Goal: Task Accomplishment & Management: Manage account settings

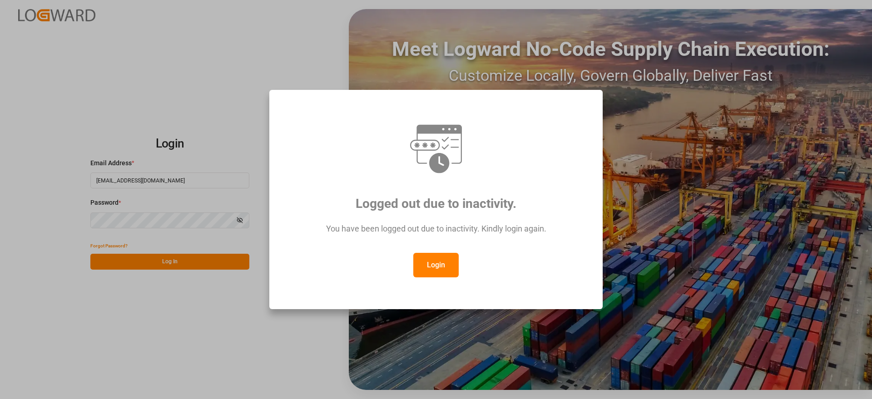
click at [438, 263] on button "Login" at bounding box center [435, 265] width 45 height 25
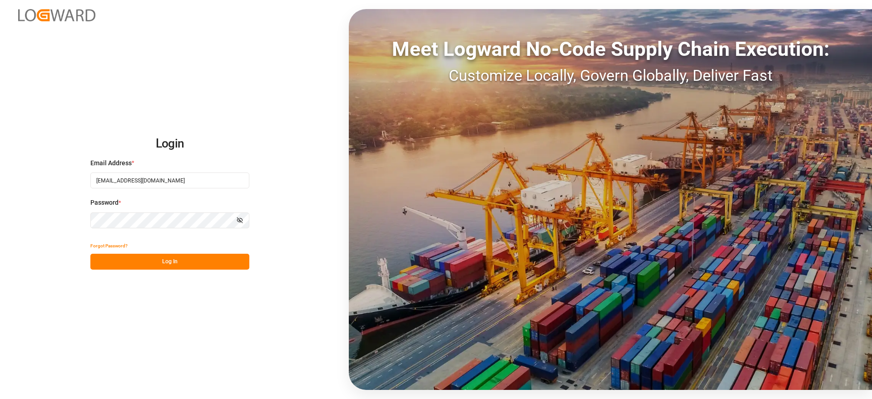
click at [210, 258] on button "Log In" at bounding box center [169, 262] width 159 height 16
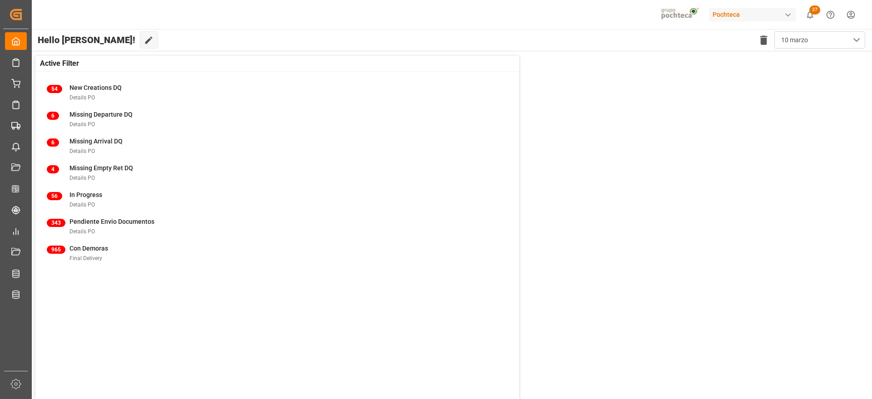
click at [210, 258] on div "965 Con Demoras Final Delivery" at bounding box center [277, 253] width 461 height 19
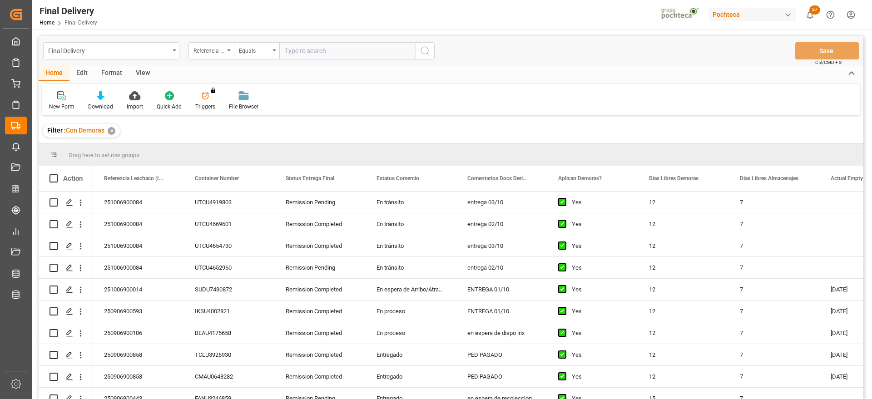
click at [114, 132] on div "✕" at bounding box center [112, 131] width 8 height 8
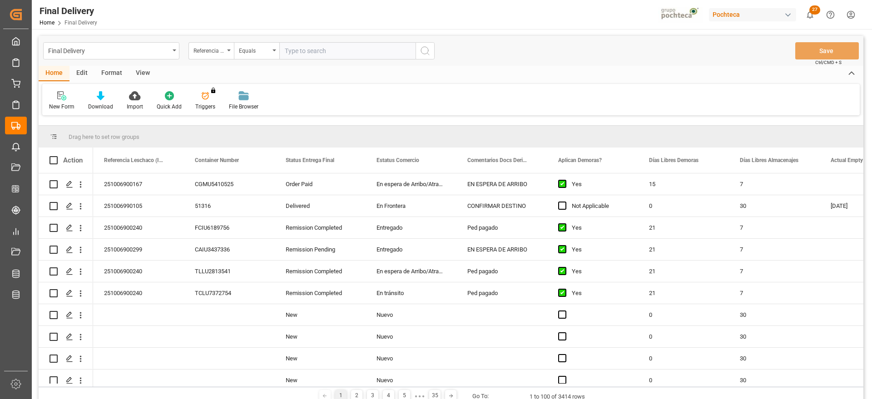
click at [315, 48] on input "text" at bounding box center [347, 50] width 136 height 17
paste input "251006900167"
type input "251006900167"
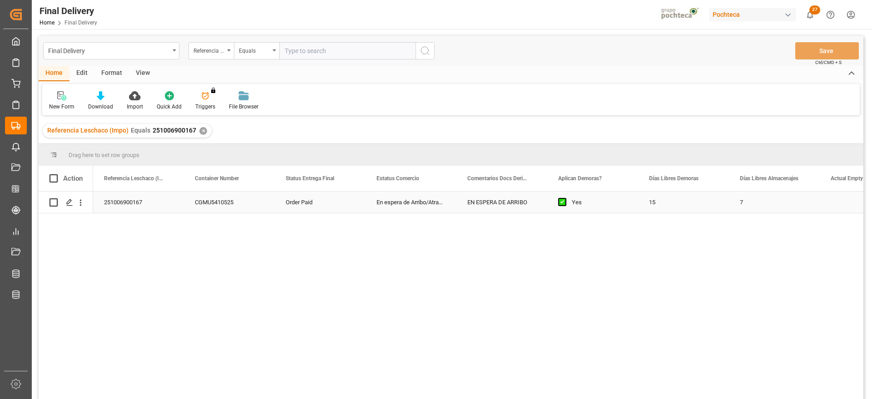
click at [284, 201] on div "Order Paid" at bounding box center [320, 202] width 91 height 21
click at [66, 203] on icon "Press SPACE to select this row." at bounding box center [69, 202] width 7 height 7
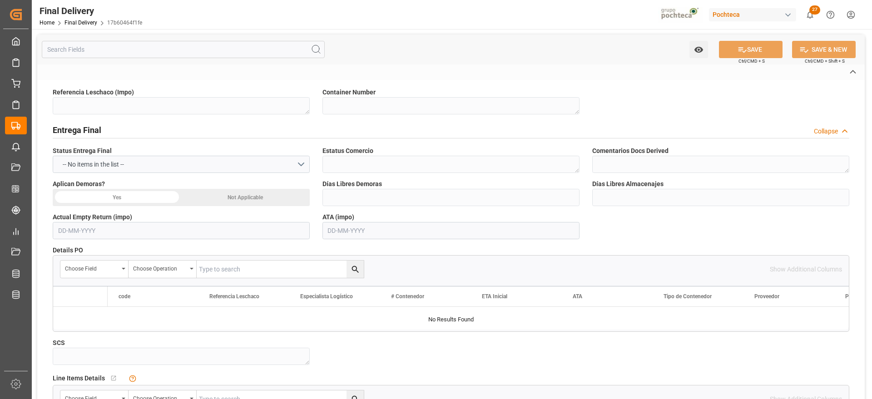
type textarea "251006900167"
type textarea "CGMU5410525"
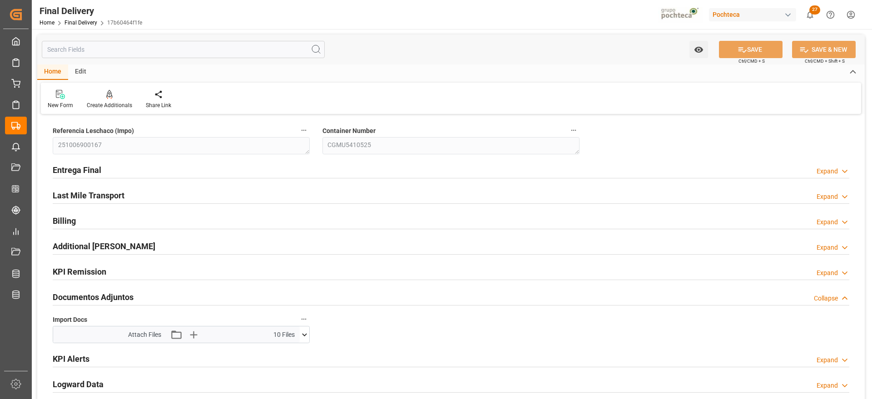
click at [303, 333] on icon at bounding box center [305, 335] width 10 height 10
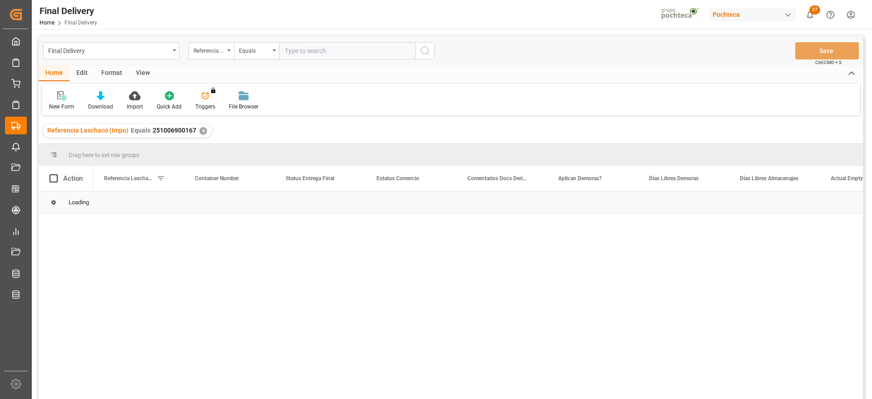
click at [704, 204] on div "Loading" at bounding box center [451, 203] width 825 height 22
click at [704, 204] on div "15" at bounding box center [683, 202] width 91 height 21
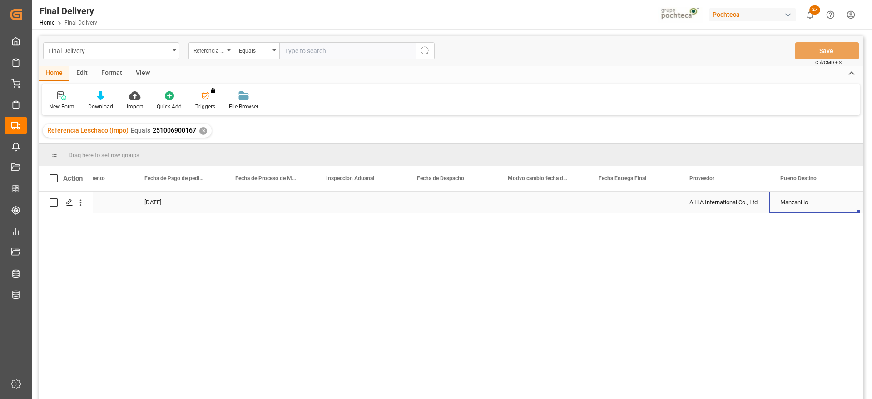
click at [457, 211] on div "Press SPACE to select this row." at bounding box center [451, 202] width 91 height 21
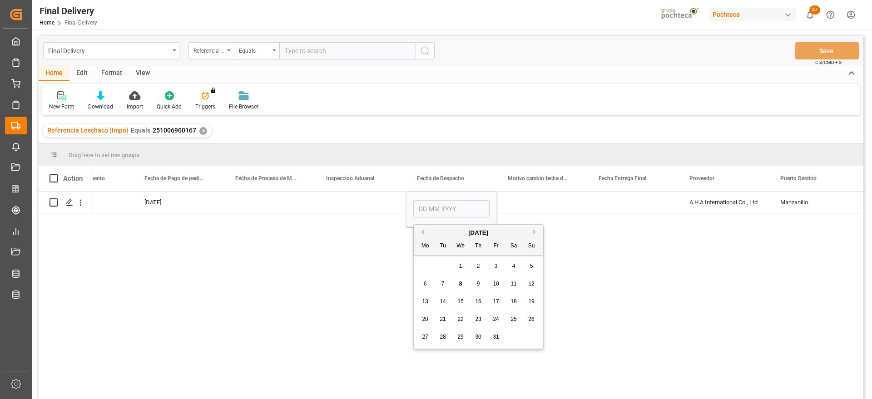
click at [447, 303] on div "14" at bounding box center [442, 302] width 11 height 11
type input "[DATE]"
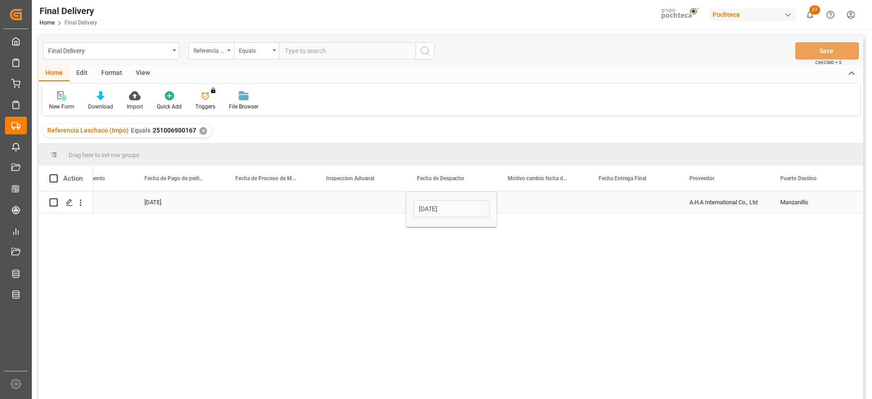
click at [620, 205] on div "Press SPACE to select this row." at bounding box center [633, 202] width 91 height 21
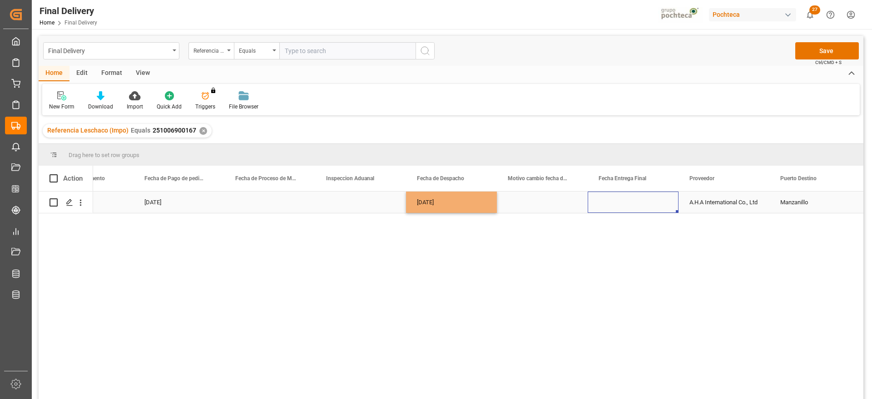
click at [620, 205] on div "Press SPACE to select this row." at bounding box center [633, 202] width 91 height 21
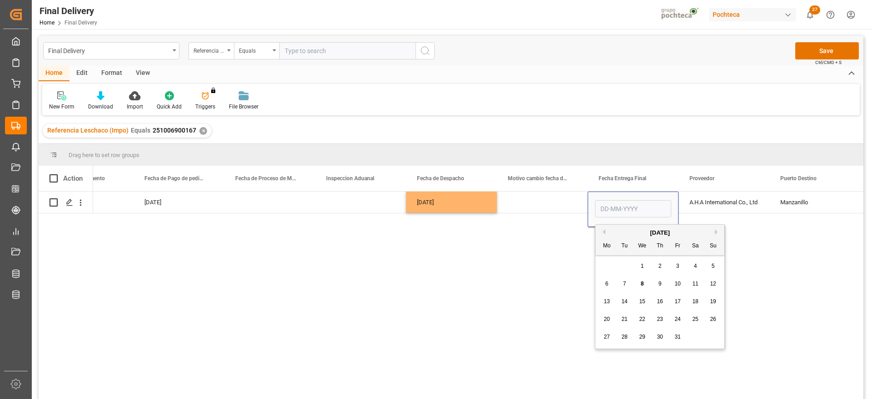
click at [640, 302] on span "15" at bounding box center [642, 301] width 6 height 6
type input "[DATE]"
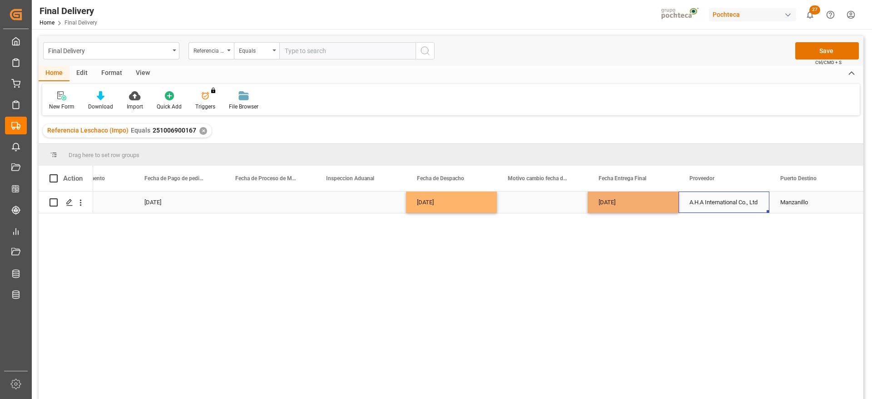
click at [721, 199] on div "A.H.A International Co., Ltd" at bounding box center [724, 202] width 91 height 21
click at [540, 198] on div "Press SPACE to select this row." at bounding box center [542, 202] width 91 height 21
click at [447, 198] on div "[DATE]" at bounding box center [451, 202] width 91 height 21
click at [544, 204] on div "Press SPACE to select this row." at bounding box center [542, 202] width 91 height 21
click at [631, 204] on div "[DATE]" at bounding box center [633, 202] width 91 height 21
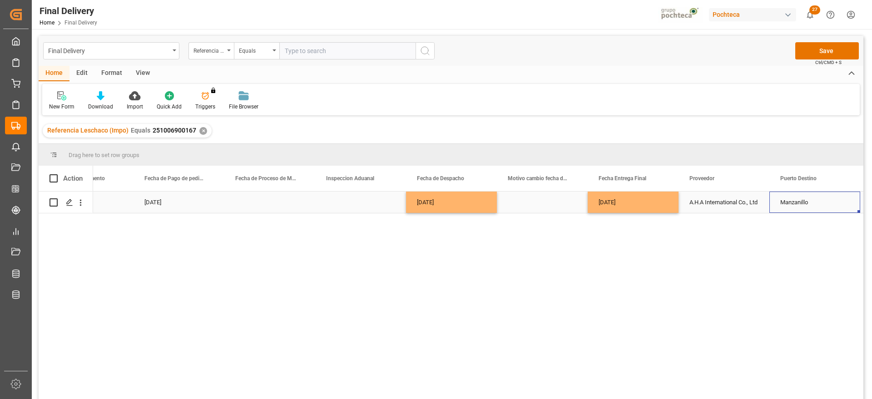
click at [797, 201] on div "Manzanillo" at bounding box center [814, 202] width 91 height 21
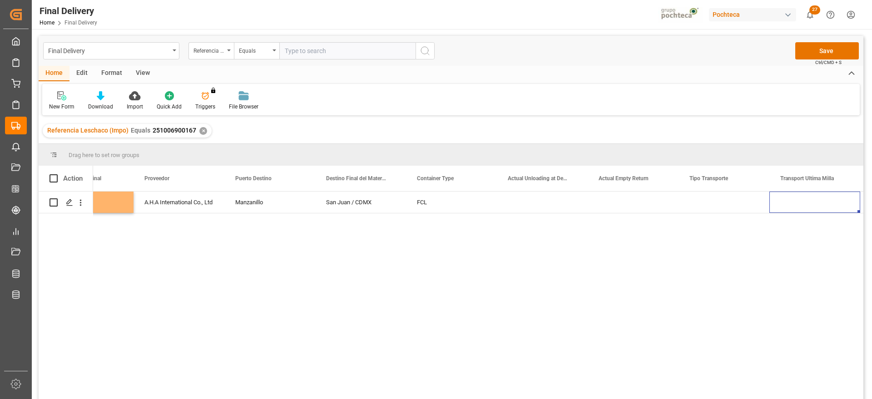
click at [709, 205] on div "Press SPACE to select this row." at bounding box center [724, 202] width 91 height 21
click at [758, 206] on button "Select" at bounding box center [724, 207] width 76 height 17
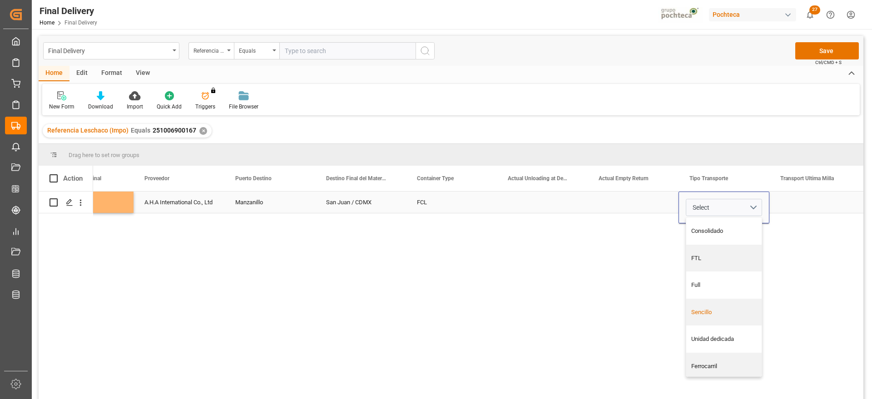
drag, startPoint x: 731, startPoint y: 316, endPoint x: 743, endPoint y: 298, distance: 21.3
click at [731, 315] on div "Sencillo" at bounding box center [724, 312] width 66 height 9
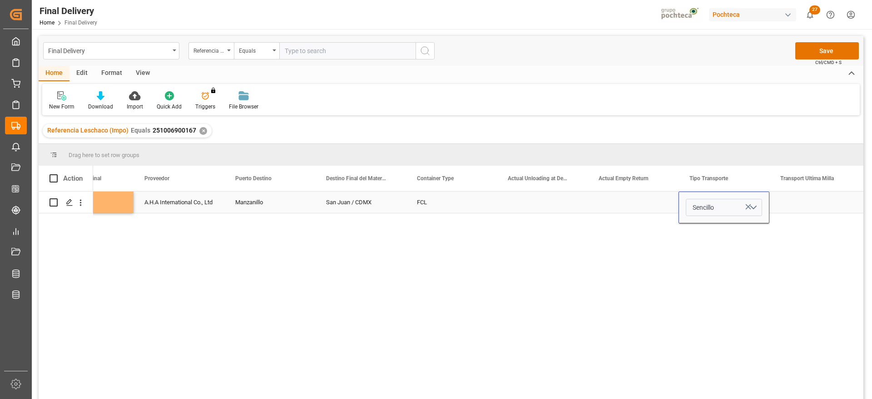
click at [819, 203] on div "Press SPACE to select this row." at bounding box center [814, 202] width 91 height 21
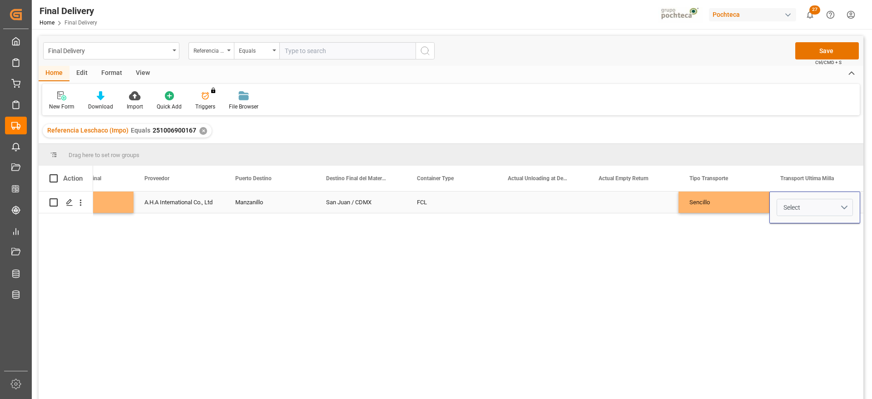
click at [843, 206] on button "Select" at bounding box center [815, 207] width 76 height 17
click at [803, 228] on div "Leschaco" at bounding box center [815, 231] width 66 height 9
click at [739, 198] on div "Sencillo" at bounding box center [724, 202] width 91 height 21
click at [821, 50] on button "Save" at bounding box center [827, 50] width 64 height 17
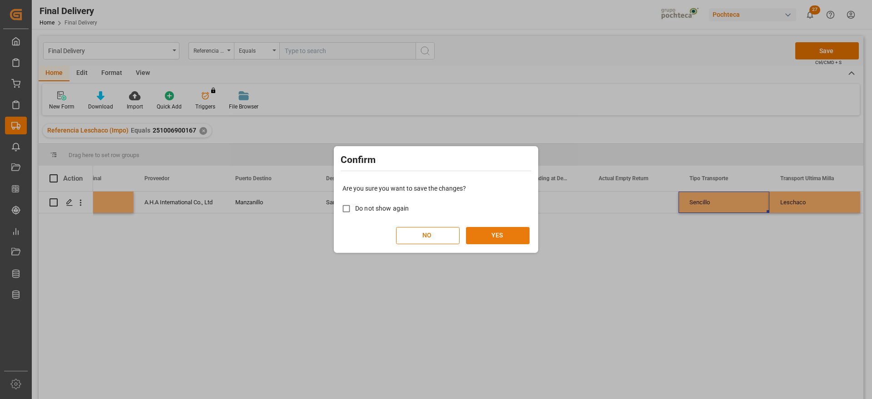
click at [484, 230] on button "YES" at bounding box center [498, 235] width 64 height 17
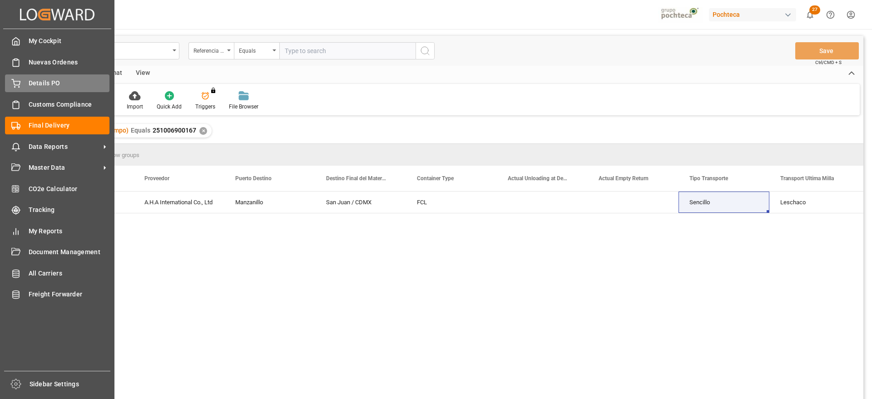
click at [35, 85] on span "Details PO" at bounding box center [69, 84] width 81 height 10
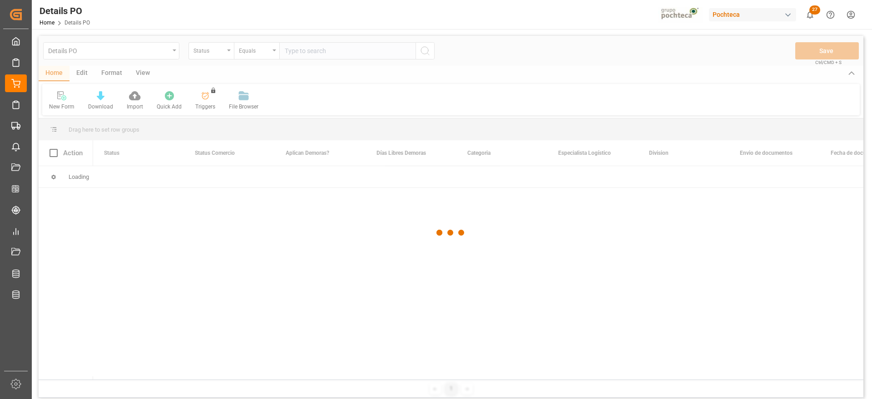
click at [212, 51] on div at bounding box center [451, 233] width 825 height 394
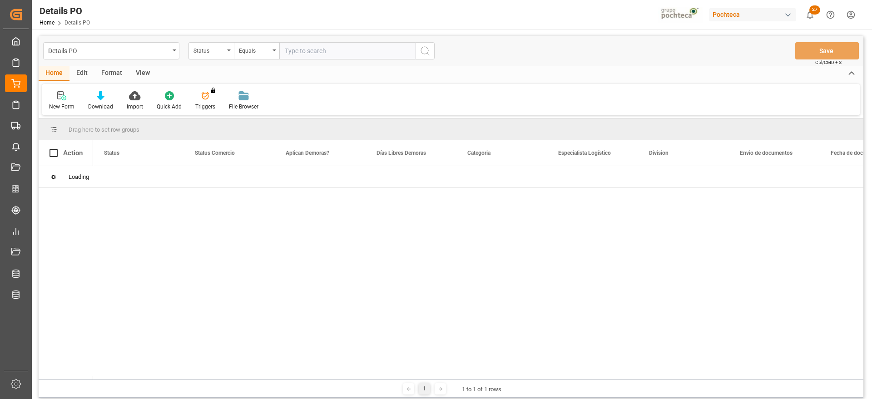
click at [212, 51] on div "Status" at bounding box center [208, 50] width 31 height 10
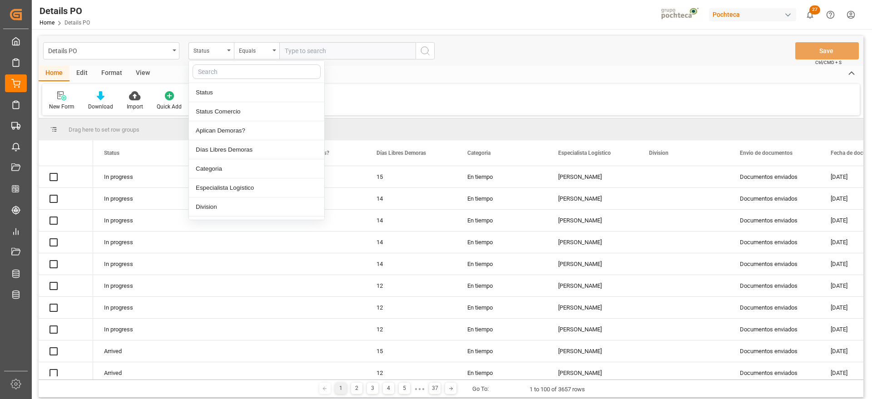
click at [222, 73] on input "text" at bounding box center [257, 71] width 128 height 15
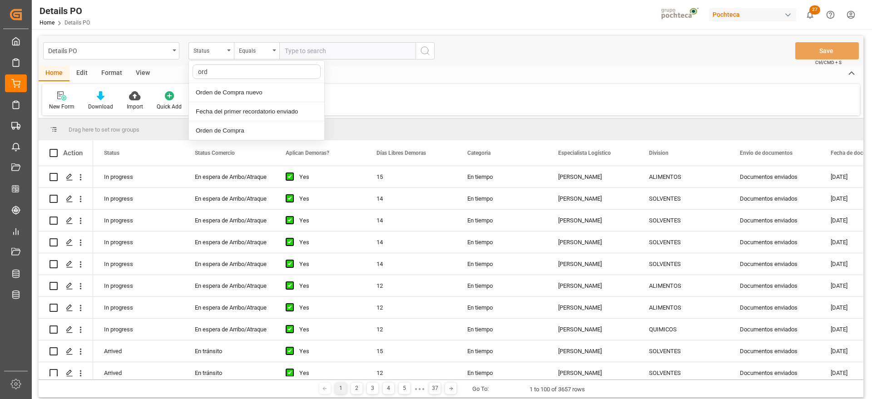
type input "orde"
click at [229, 89] on div "Orden de Compra nuevo" at bounding box center [256, 92] width 135 height 19
click at [313, 49] on input "text" at bounding box center [347, 50] width 136 height 17
paste input "5000308397"
type input "5000308397"
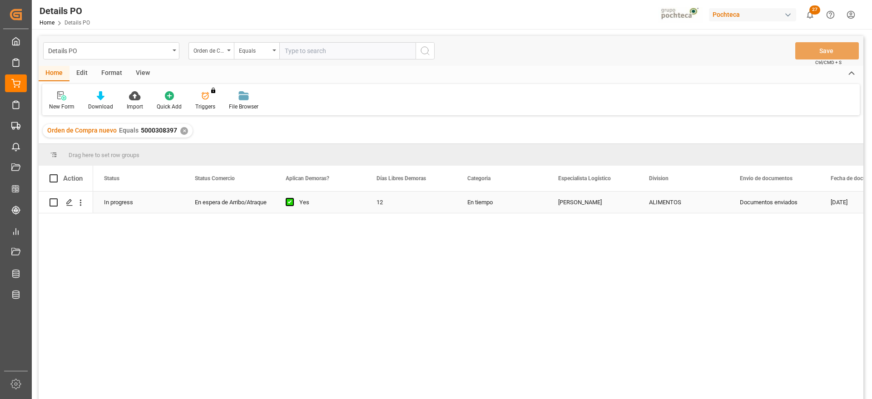
click at [401, 203] on div "12" at bounding box center [411, 202] width 91 height 21
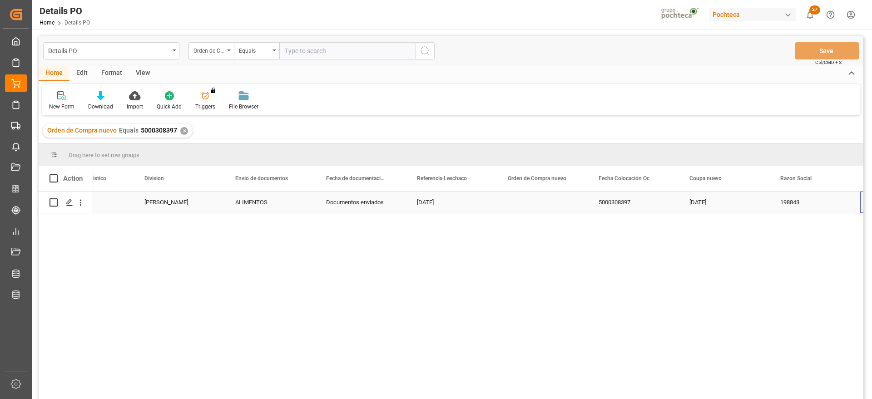
scroll to position [0, 505]
click at [457, 202] on div "Press SPACE to select this row." at bounding box center [451, 202] width 91 height 21
click at [450, 205] on input "Press SPACE to select this row." at bounding box center [451, 207] width 76 height 17
type input "251006900600"
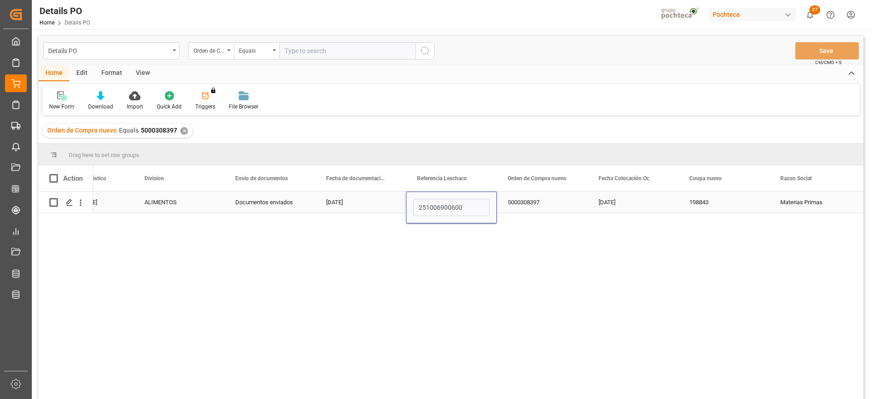
click at [531, 198] on div "5000308397" at bounding box center [542, 202] width 91 height 21
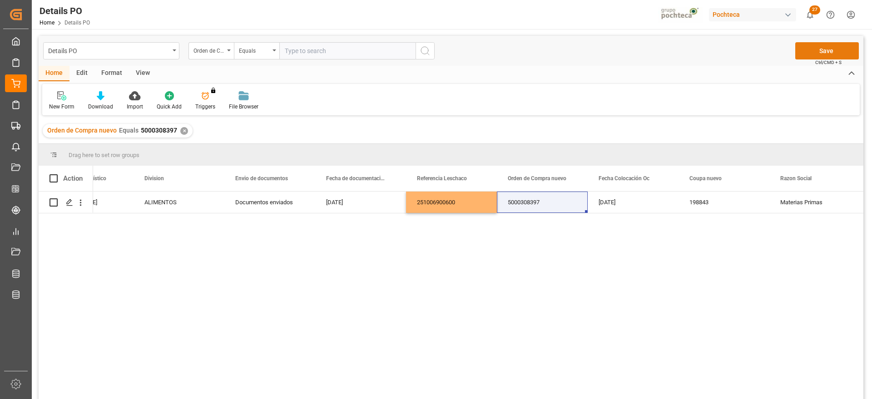
click at [843, 46] on button "Save" at bounding box center [827, 50] width 64 height 17
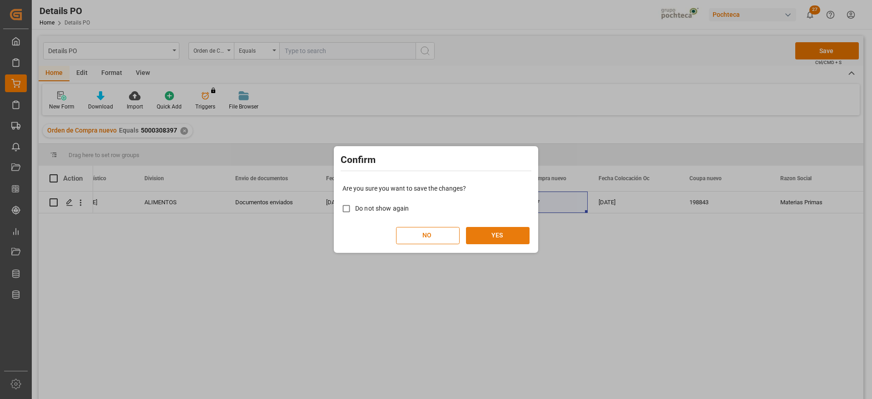
click at [493, 228] on button "YES" at bounding box center [498, 235] width 64 height 17
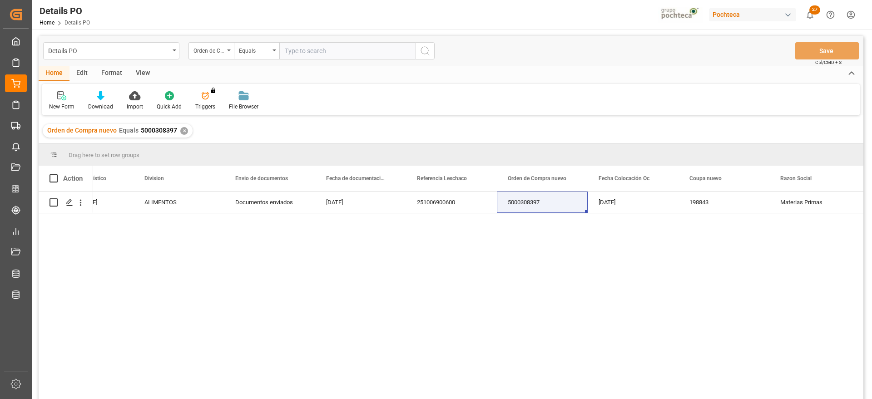
click at [184, 132] on div "✕" at bounding box center [184, 131] width 8 height 8
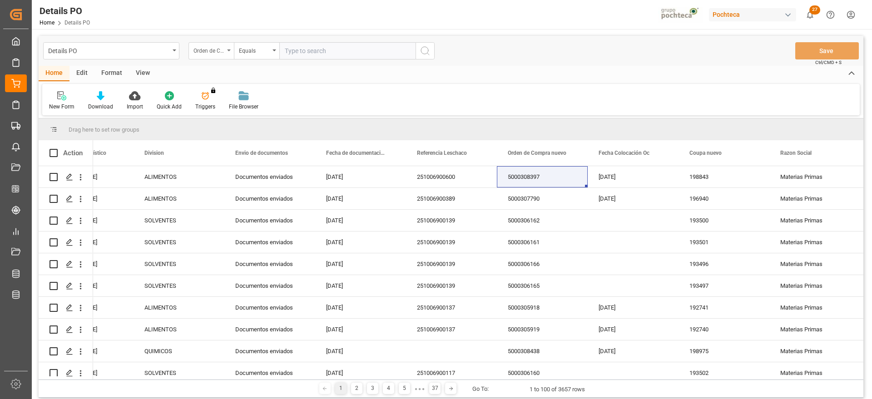
click at [219, 47] on div "Orden de Compra nuevo" at bounding box center [208, 50] width 31 height 10
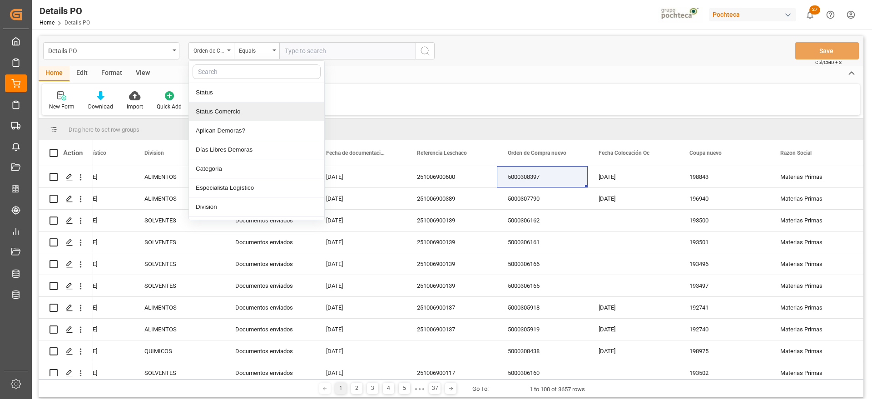
click at [493, 91] on div "New Form Download Import Quick Add Triggers You do not have permission for Trig…" at bounding box center [451, 99] width 818 height 31
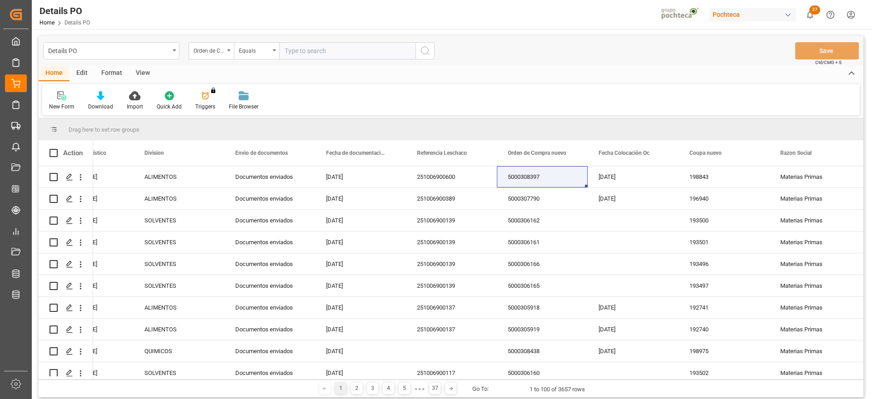
click at [141, 64] on div "Details PO Orden de Compra nuevo Equals Save Ctrl/CMD + S" at bounding box center [451, 51] width 825 height 30
click at [139, 69] on div "View" at bounding box center [143, 73] width 28 height 15
click at [106, 104] on div "Standard Templates" at bounding box center [102, 107] width 45 height 8
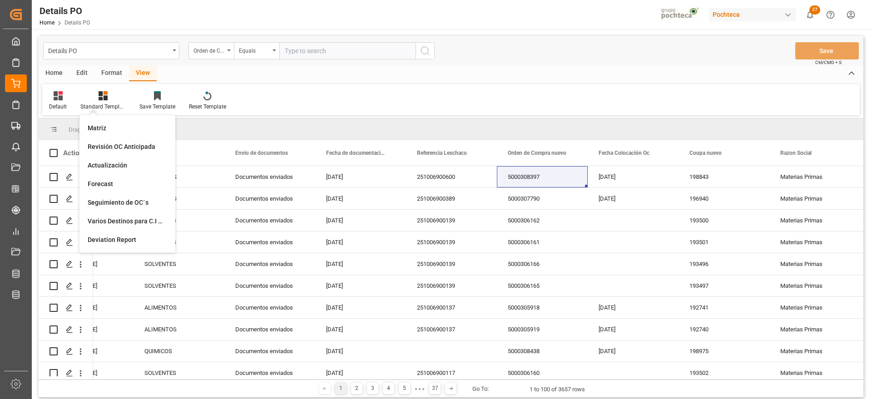
click at [110, 75] on div "Format" at bounding box center [111, 73] width 35 height 15
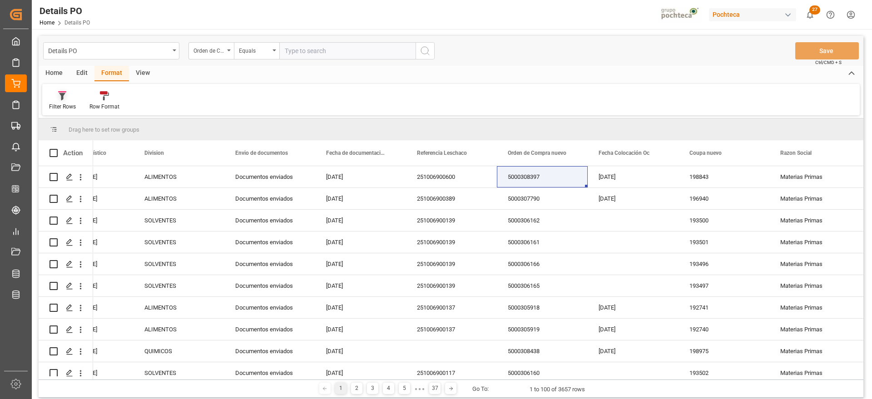
click at [62, 103] on div "Filter Rows" at bounding box center [62, 107] width 27 height 8
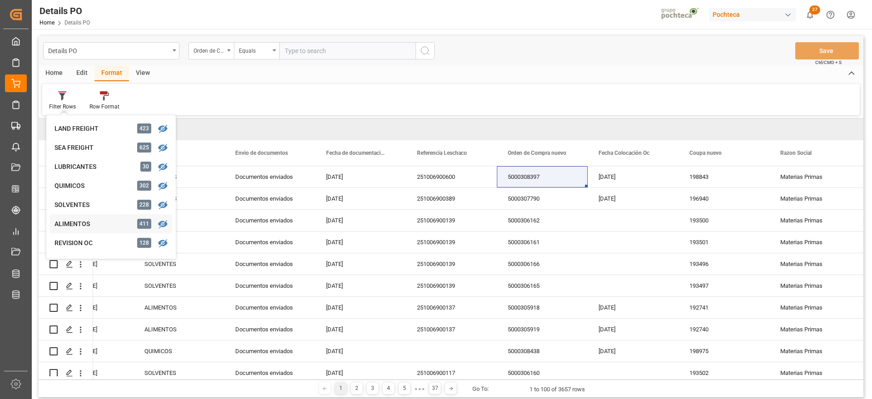
click at [94, 223] on div "Details PO Orden de Compra nuevo Equals Save Ctrl/CMD + S Home Edit Format View…" at bounding box center [451, 217] width 825 height 362
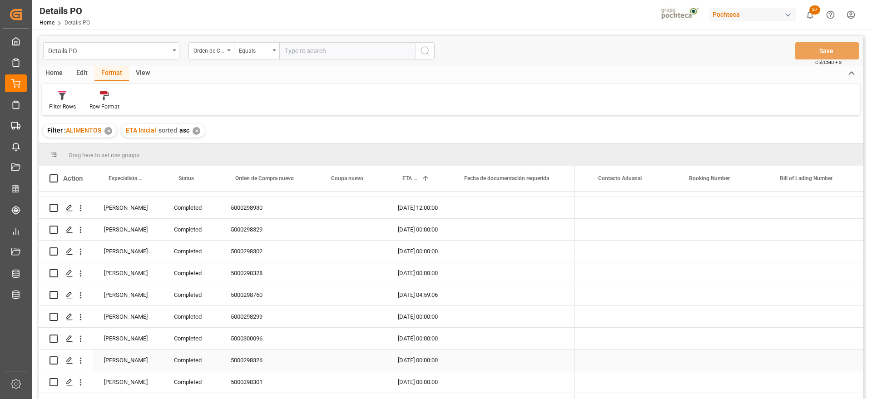
scroll to position [57, 0]
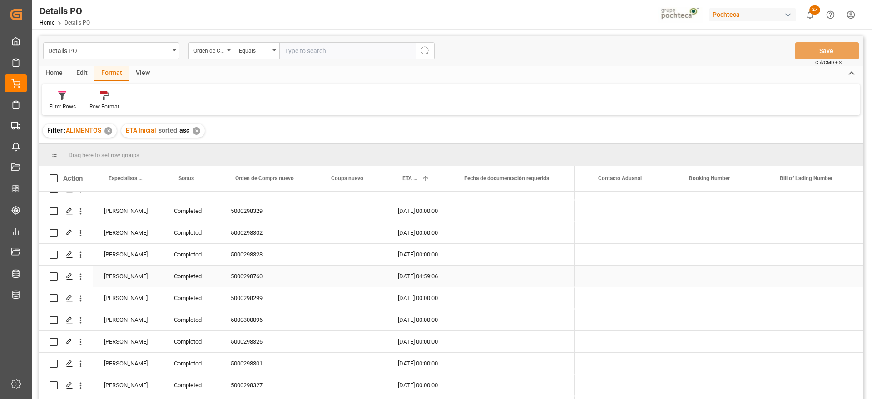
click at [126, 276] on div "[PERSON_NAME]" at bounding box center [128, 276] width 70 height 21
click at [150, 181] on span at bounding box center [148, 178] width 8 height 8
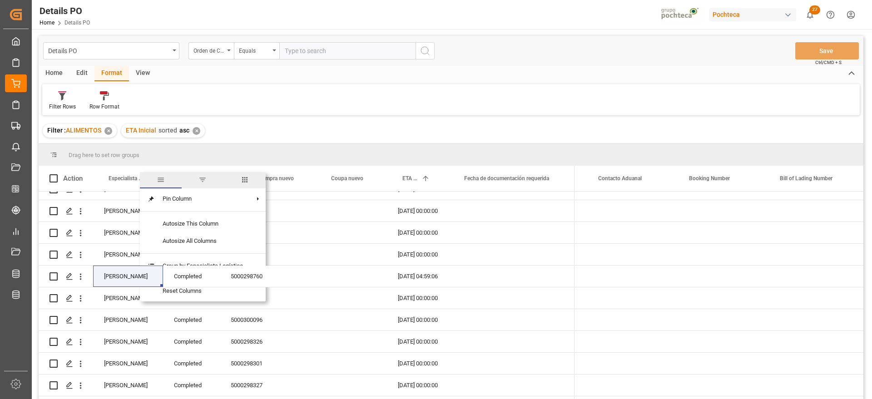
click at [200, 181] on span "filter" at bounding box center [202, 180] width 8 height 8
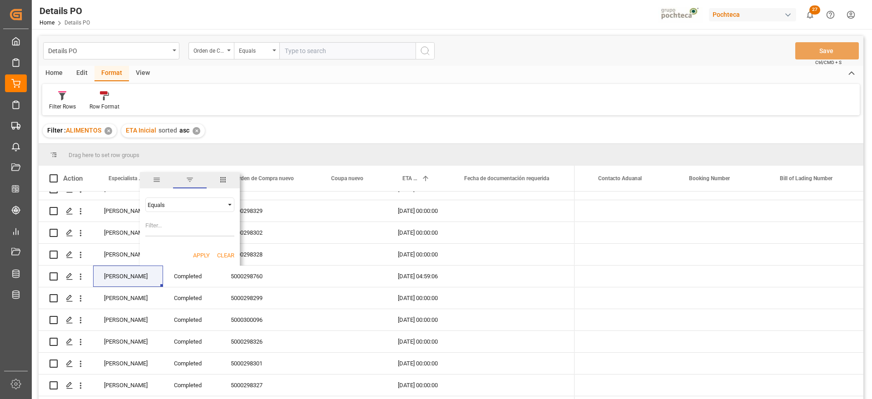
click at [174, 229] on input "Filter Value" at bounding box center [189, 227] width 89 height 18
type input "[PERSON_NAME]"
click at [207, 254] on button "Apply" at bounding box center [201, 255] width 17 height 9
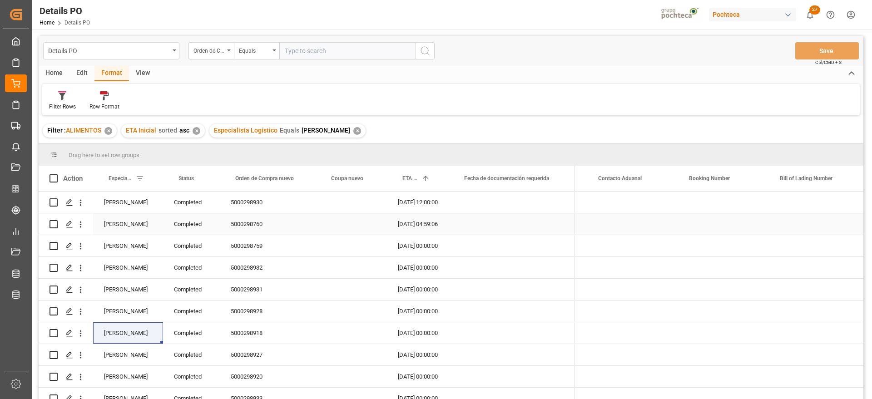
click at [193, 210] on div "Completed" at bounding box center [191, 202] width 57 height 21
click at [206, 177] on span at bounding box center [205, 178] width 8 height 8
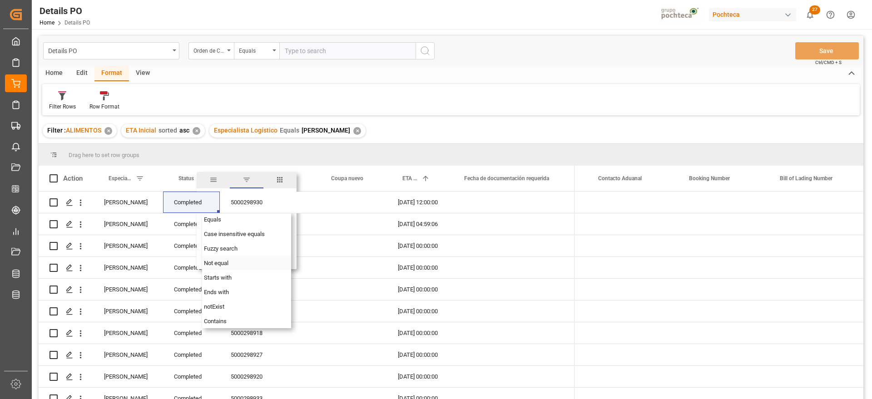
click at [225, 265] on span "Not equal" at bounding box center [216, 263] width 25 height 7
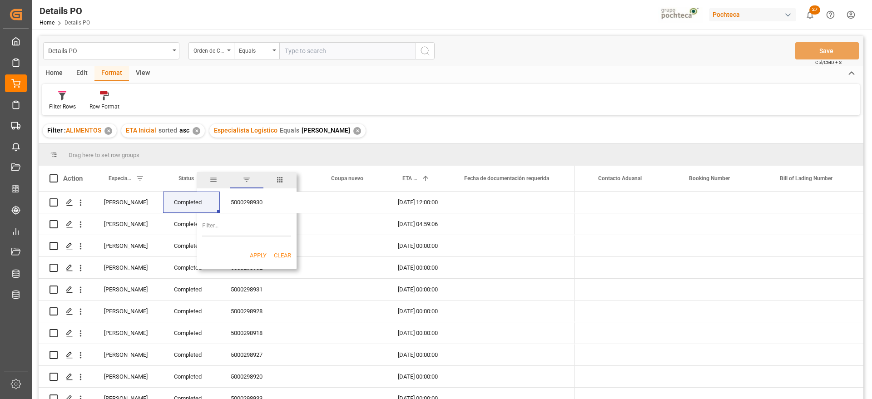
click at [231, 226] on input "Filter Value" at bounding box center [246, 227] width 89 height 18
paste input "Completed"
type input "Completed"
click at [261, 256] on button "Apply" at bounding box center [258, 255] width 17 height 9
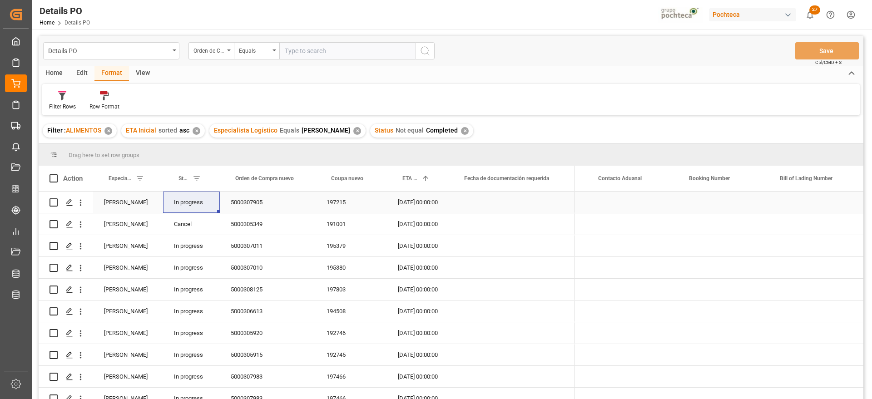
click at [389, 209] on div "[DATE] 00:00:00" at bounding box center [418, 202] width 62 height 21
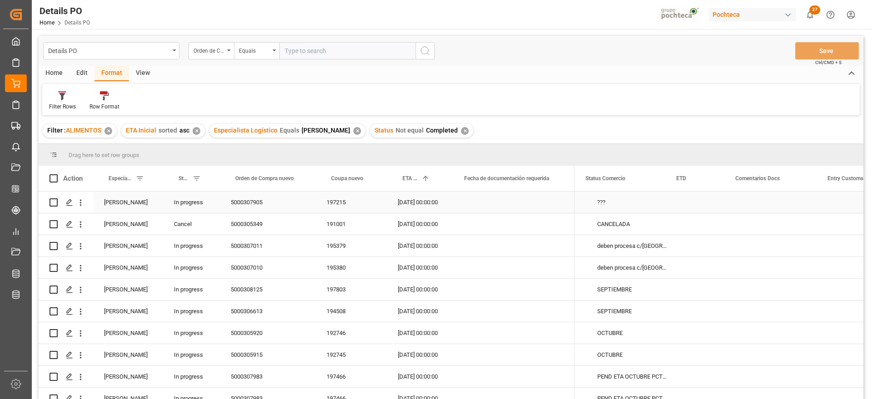
scroll to position [0, 184]
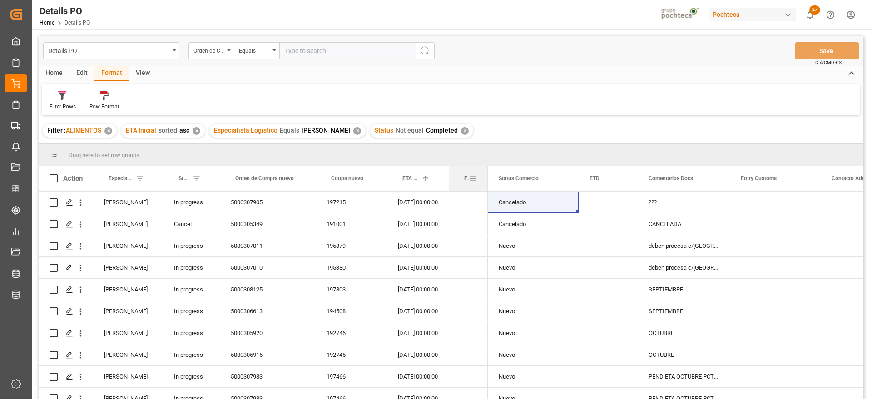
drag, startPoint x: 574, startPoint y: 176, endPoint x: 485, endPoint y: 176, distance: 89.0
click at [486, 176] on div at bounding box center [488, 178] width 4 height 25
click at [667, 224] on div "CANCELADA" at bounding box center [681, 223] width 92 height 21
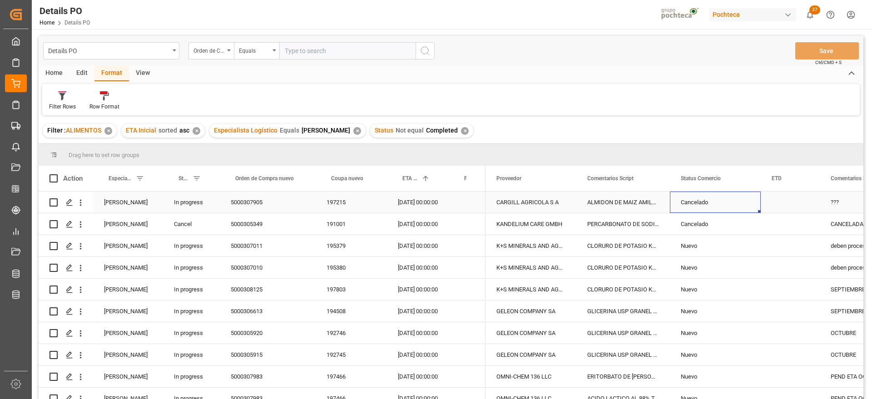
click at [734, 203] on div "Cancelado" at bounding box center [715, 202] width 69 height 21
click at [746, 178] on span at bounding box center [746, 178] width 8 height 8
click at [828, 202] on span "Filtering operator" at bounding box center [827, 205] width 8 height 8
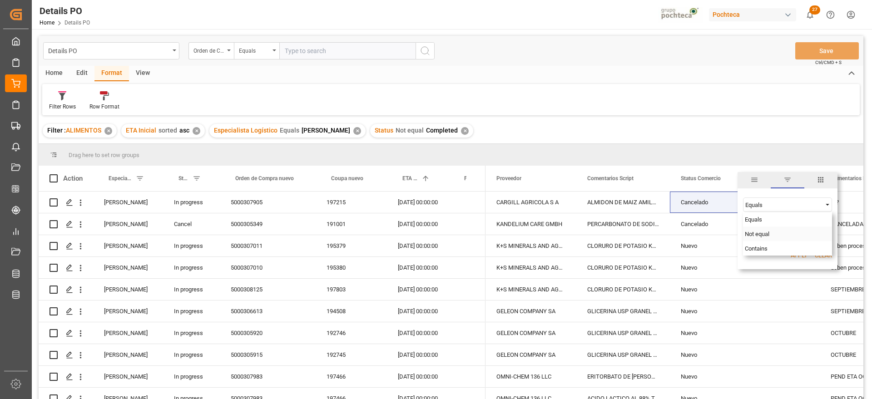
click at [763, 238] on div "Not equal" at bounding box center [787, 234] width 89 height 15
click at [768, 226] on input "Filter Value" at bounding box center [787, 227] width 89 height 18
paste input "Cancelado"
type input "Cancelado"
click at [799, 249] on div "Apply Clear" at bounding box center [788, 256] width 100 height 24
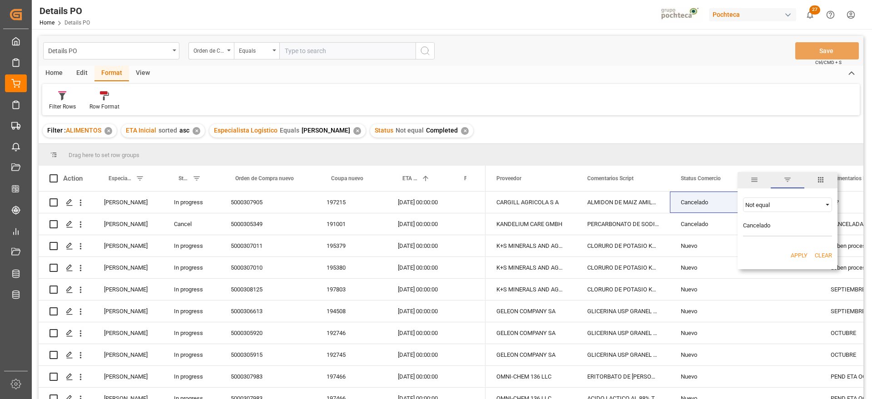
click at [799, 251] on button "Apply" at bounding box center [799, 255] width 17 height 9
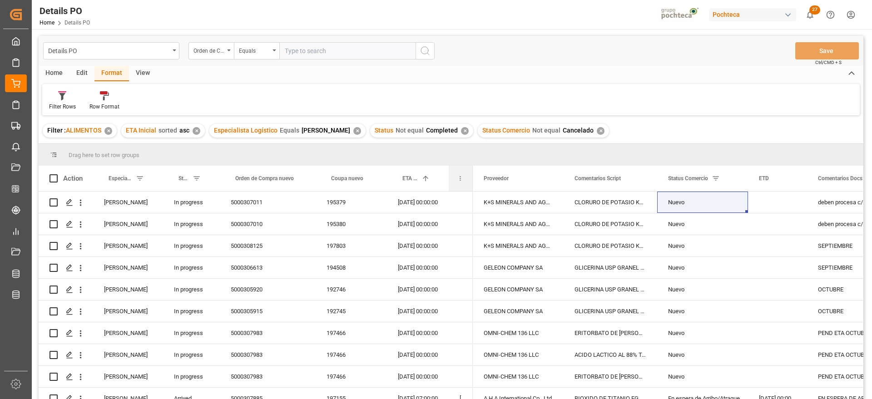
drag, startPoint x: 574, startPoint y: 174, endPoint x: 453, endPoint y: 176, distance: 120.8
click at [453, 176] on div "Fecha de documentación requerida" at bounding box center [461, 178] width 24 height 25
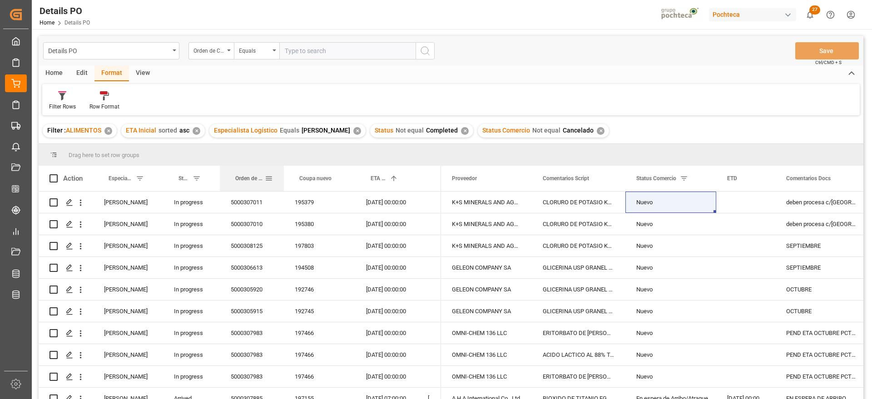
drag, startPoint x: 315, startPoint y: 173, endPoint x: 283, endPoint y: 168, distance: 32.2
click at [283, 168] on div at bounding box center [284, 178] width 4 height 25
drag, startPoint x: 485, startPoint y: 179, endPoint x: 465, endPoint y: 155, distance: 30.6
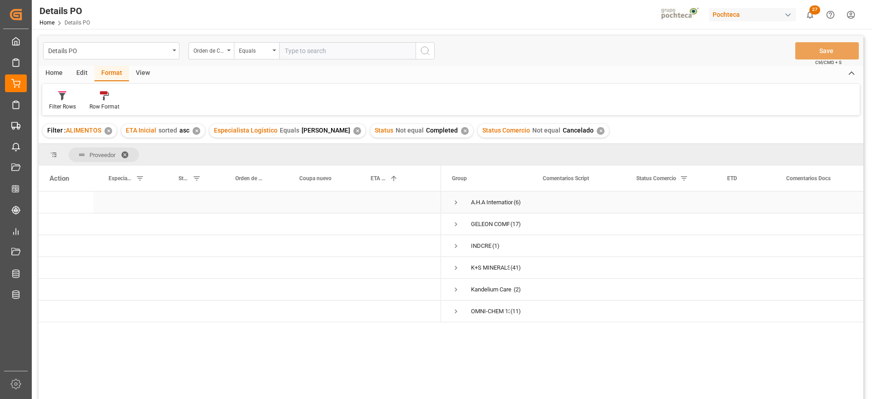
click at [456, 201] on span "Press SPACE to select this row." at bounding box center [456, 202] width 8 height 8
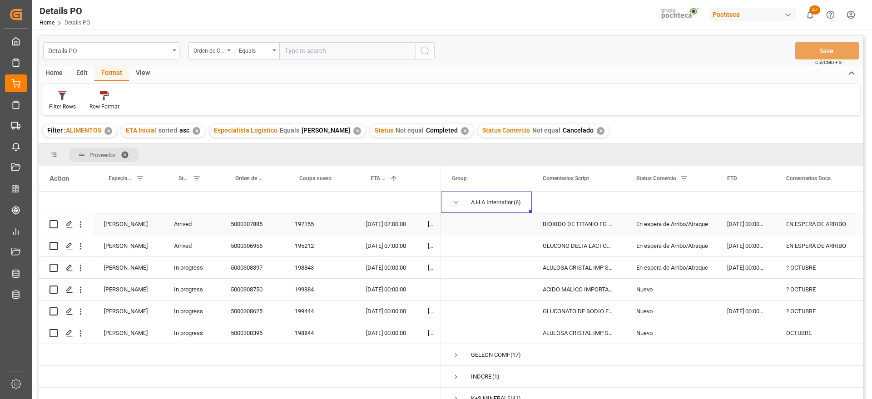
click at [595, 228] on div "BIOXIDO DE TITANIO FG SACO 25 KG (28924)" at bounding box center [579, 223] width 94 height 21
click at [249, 223] on div "5000307885" at bounding box center [252, 223] width 64 height 21
click at [810, 224] on div "EN ESPERA DE ARRIBO" at bounding box center [821, 223] width 92 height 21
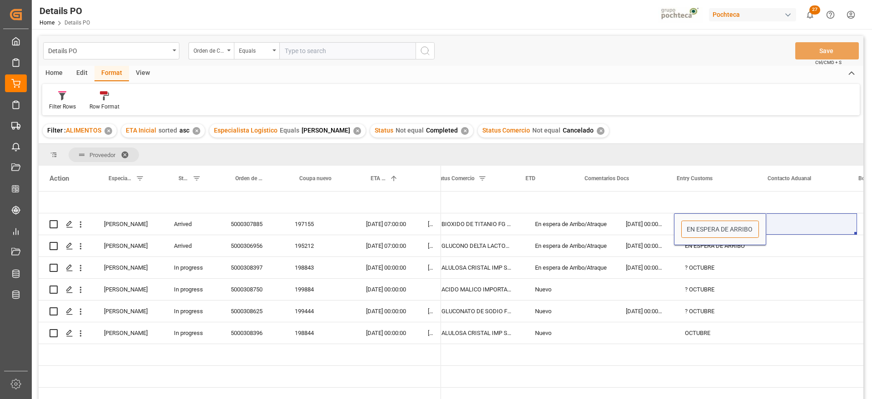
scroll to position [0, 202]
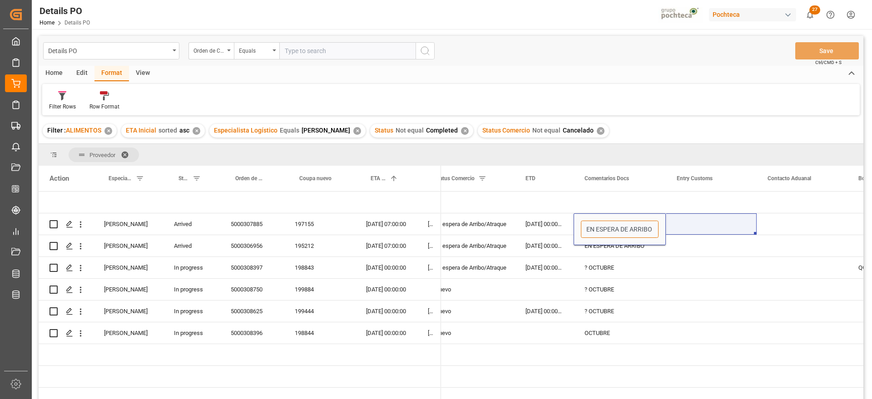
drag, startPoint x: 789, startPoint y: 228, endPoint x: 859, endPoint y: 228, distance: 70.9
click at [859, 228] on div "BIOXIDO DE TITANIO [PERSON_NAME] 25 KG (28924) En espera de Arribo/[GEOGRAPHIC_…" at bounding box center [652, 324] width 422 height 265
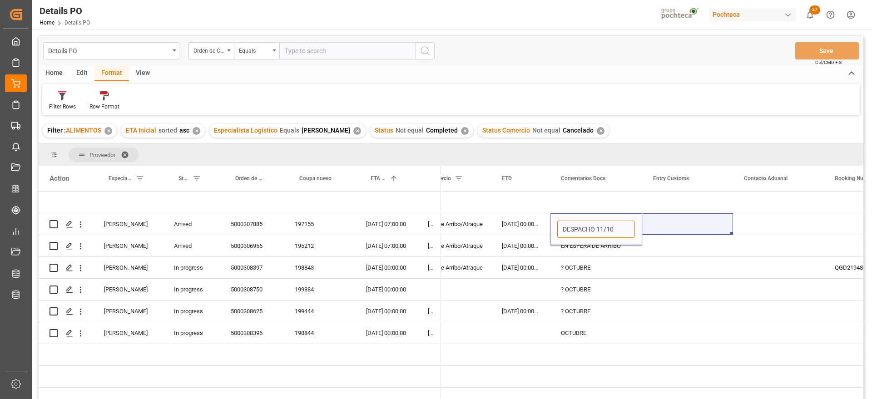
type input "DESPACHO 11/10"
click at [516, 226] on div "[DATE] 00:00:00" at bounding box center [520, 223] width 59 height 21
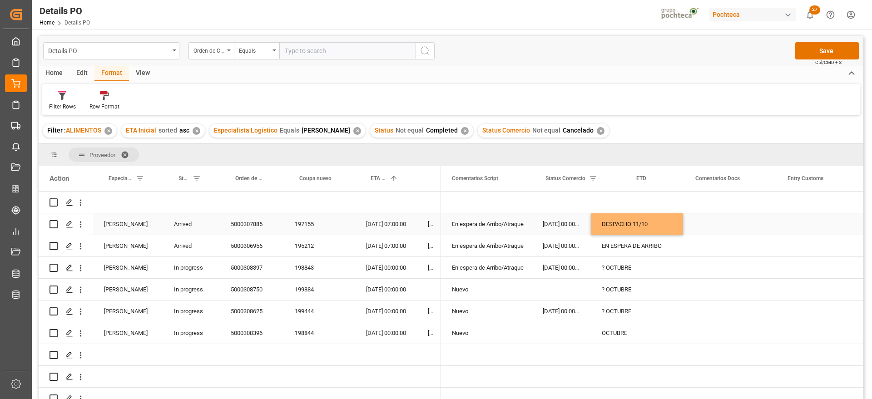
scroll to position [0, 91]
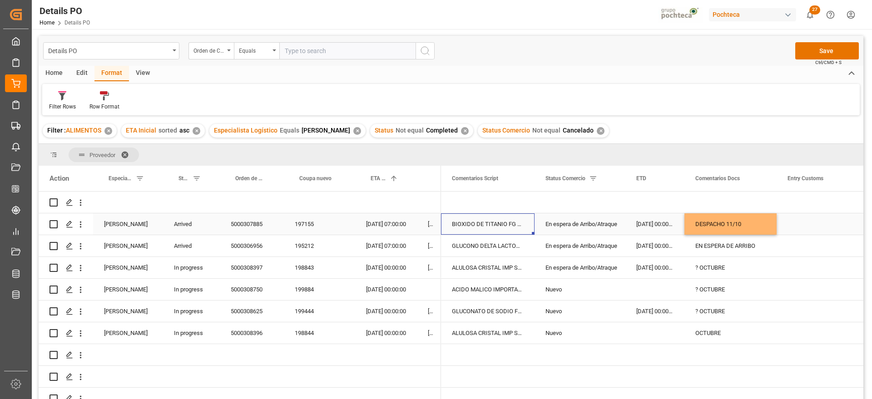
click at [626, 226] on div "[DATE] 00:00:00" at bounding box center [654, 223] width 59 height 21
click at [612, 226] on div "En espera de Arribo/Atraque" at bounding box center [580, 224] width 69 height 21
click at [613, 225] on icon "open menu" at bounding box center [608, 229] width 11 height 11
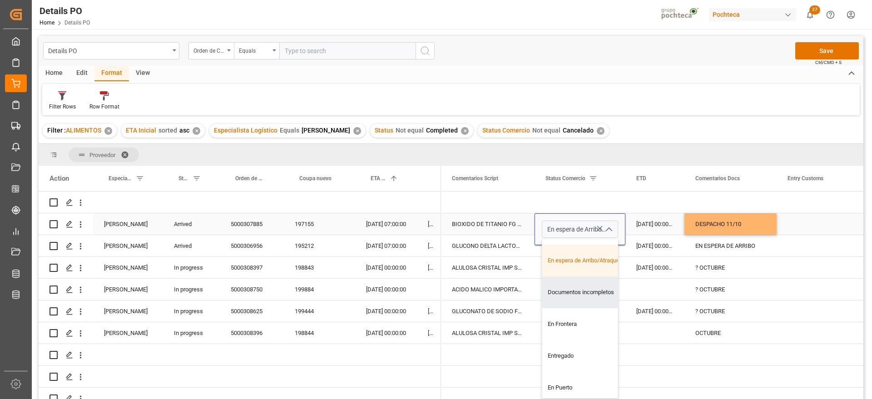
scroll to position [0, 0]
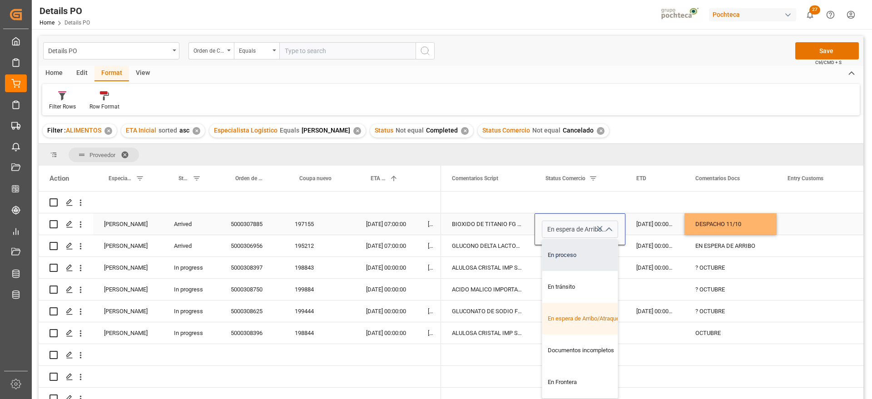
click at [576, 260] on div "En proceso" at bounding box center [585, 255] width 86 height 32
type input "En proceso"
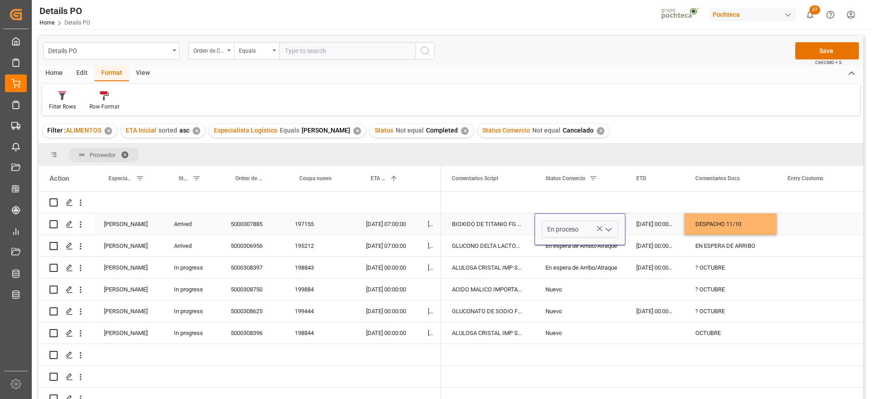
click at [663, 223] on div "[DATE] 00:00:00" at bounding box center [654, 223] width 59 height 21
click at [258, 243] on div "5000306956" at bounding box center [252, 245] width 64 height 21
click at [730, 225] on div "DESPACHO 11/10" at bounding box center [730, 223] width 92 height 21
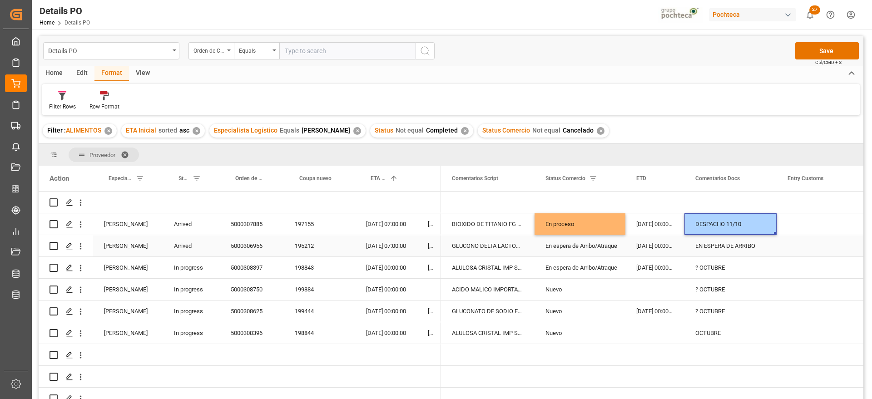
click at [727, 245] on div "EN ESPERA DE ARRIBO" at bounding box center [730, 245] width 92 height 21
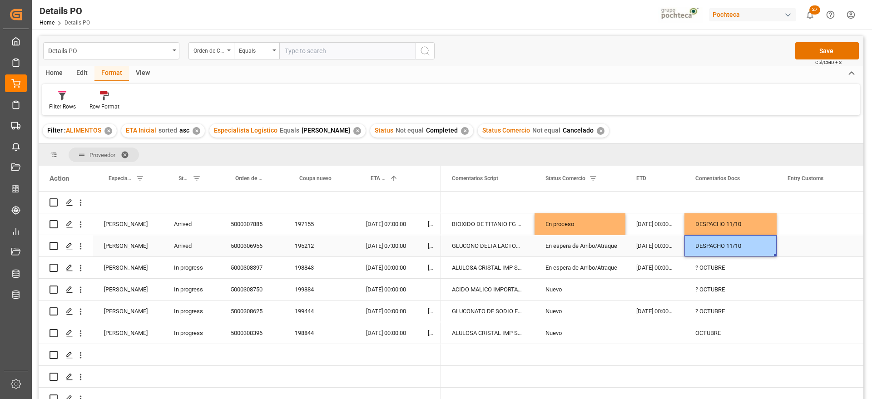
click at [727, 248] on div "DESPACHO 11/10" at bounding box center [730, 245] width 92 height 21
click at [735, 248] on input "DESPACHO 11/10" at bounding box center [731, 251] width 78 height 17
type input "DESPACHO 14/10"
click at [577, 233] on div "En proceso" at bounding box center [580, 224] width 69 height 21
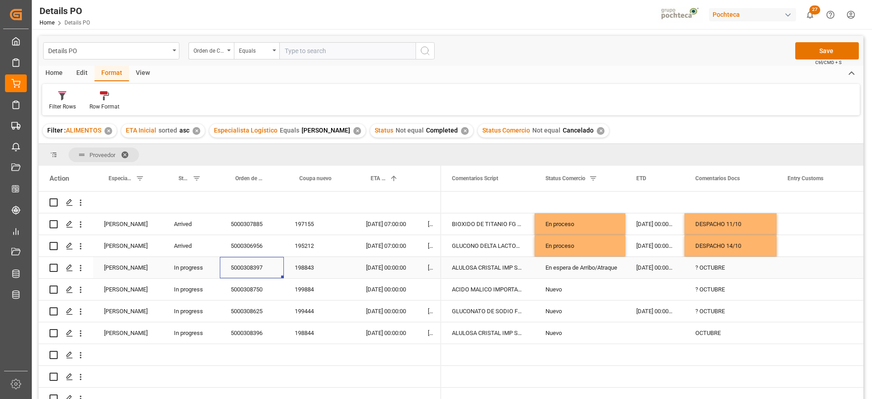
click at [244, 269] on div "5000308397" at bounding box center [252, 267] width 64 height 21
click at [372, 267] on div "[DATE] 00:00:00" at bounding box center [386, 267] width 62 height 21
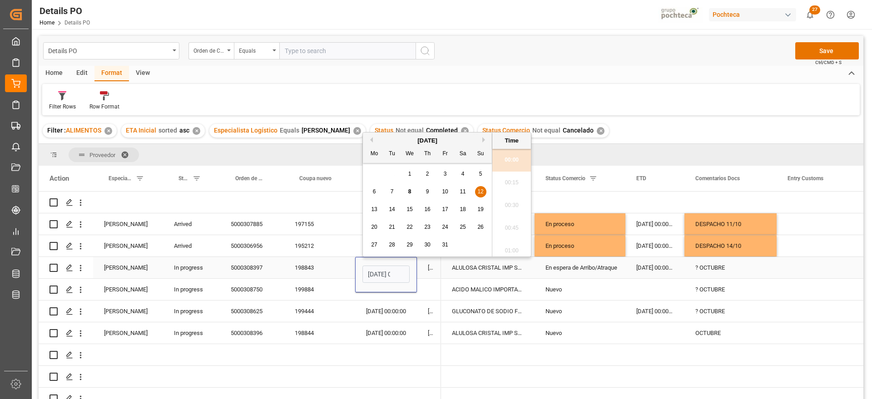
scroll to position [957, 0]
click at [465, 208] on span "18" at bounding box center [463, 209] width 6 height 6
type input "[DATE] 00:00"
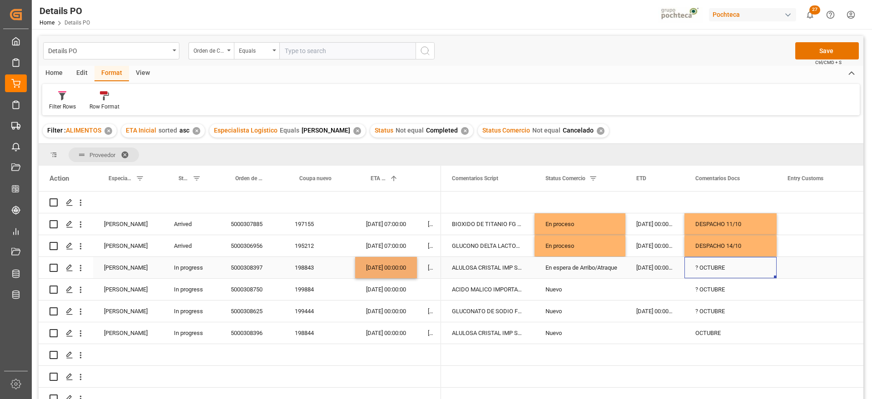
click at [729, 272] on div "? OCTUBRE" at bounding box center [730, 267] width 92 height 21
click at [697, 272] on input "? OCTUBRE" at bounding box center [731, 272] width 78 height 17
type input "s"
type input "Sobrepeso"
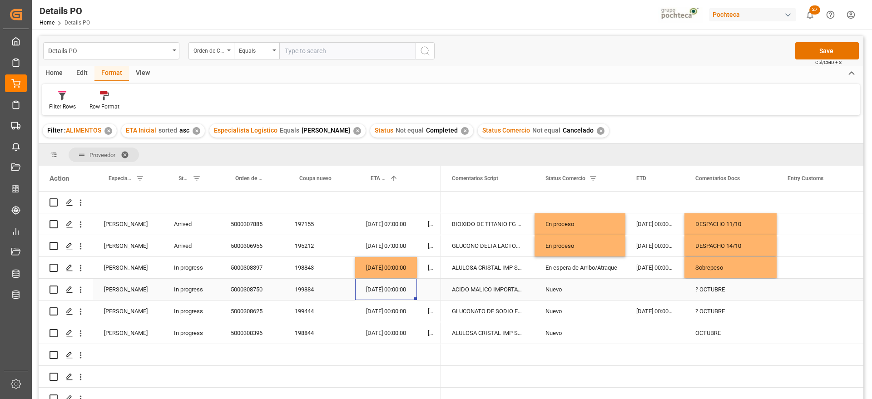
click at [374, 285] on div "[DATE] 00:00:00" at bounding box center [386, 289] width 62 height 21
click at [303, 283] on div "199884" at bounding box center [319, 289] width 71 height 21
click at [295, 313] on div "199444" at bounding box center [319, 311] width 71 height 21
click at [656, 315] on div "[DATE] 00:00:00" at bounding box center [654, 311] width 59 height 21
click at [714, 309] on div "? OCTUBRE" at bounding box center [730, 311] width 92 height 21
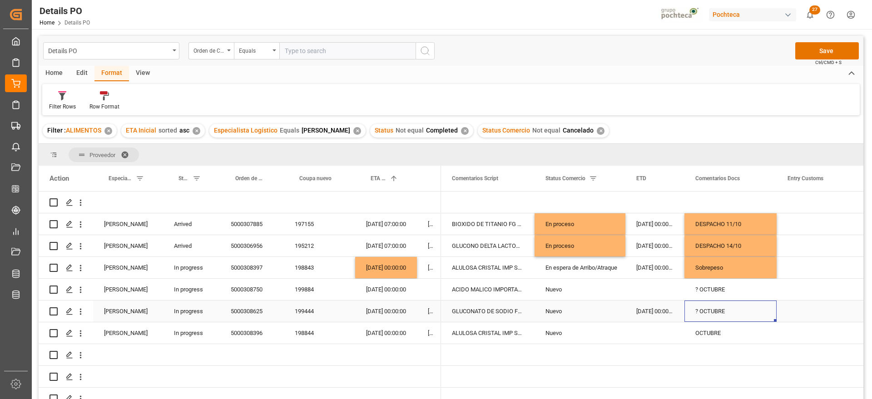
click at [714, 309] on div "? OCTUBRE" at bounding box center [730, 311] width 92 height 21
click at [635, 342] on div "Press SPACE to select this row." at bounding box center [654, 332] width 59 height 21
click at [308, 329] on div "198844" at bounding box center [319, 332] width 71 height 21
click at [384, 267] on div "[DATE] 00:00:00" at bounding box center [386, 267] width 62 height 21
click at [384, 327] on div "[DATE] 00:00:00" at bounding box center [386, 332] width 62 height 21
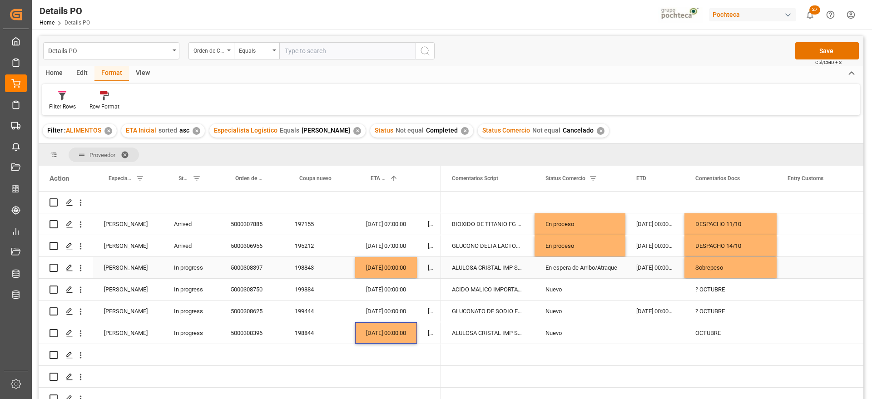
click at [249, 267] on div "5000308397" at bounding box center [252, 267] width 64 height 21
click at [387, 264] on div "[DATE] 00:00:00" at bounding box center [386, 267] width 62 height 21
click at [379, 334] on div "[DATE] 00:00:00" at bounding box center [386, 332] width 62 height 21
click at [255, 331] on div "5000308396" at bounding box center [252, 332] width 64 height 21
click at [392, 332] on div "[DATE] 00:00:00" at bounding box center [386, 332] width 62 height 21
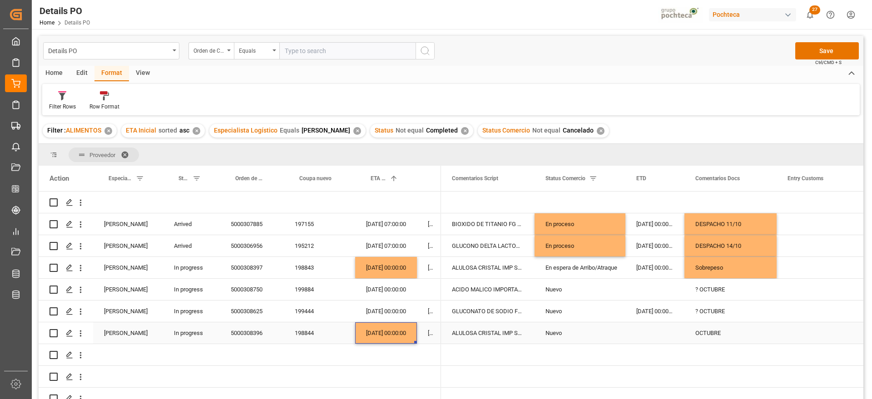
click at [392, 332] on div "[DATE] 00:00:00" at bounding box center [386, 332] width 62 height 21
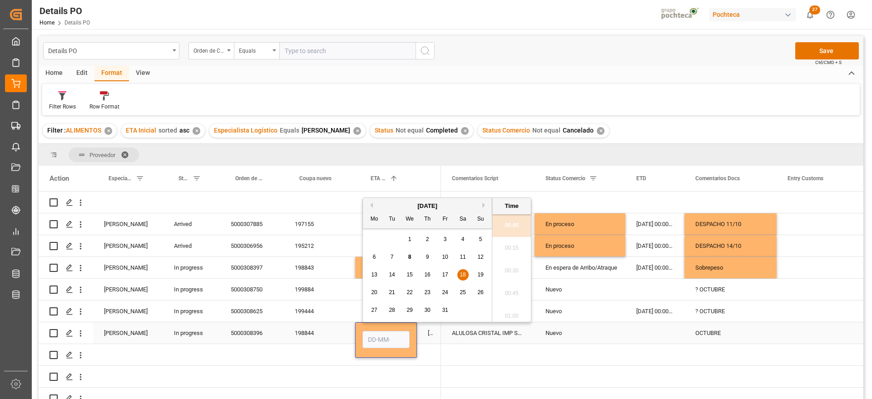
scroll to position [0, 0]
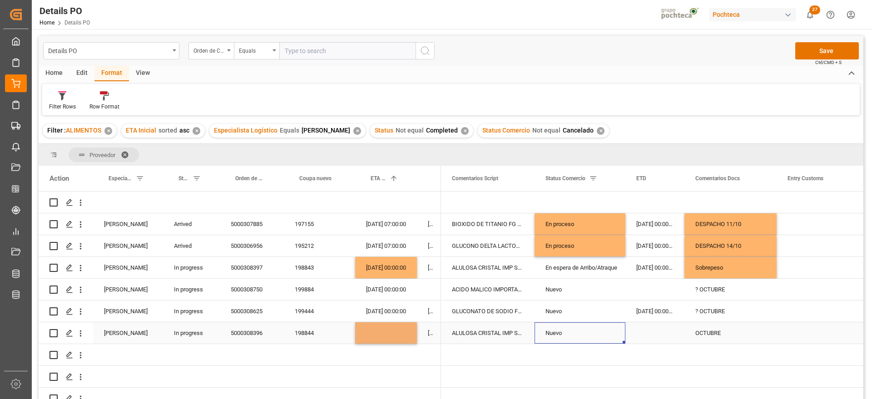
click at [594, 332] on div "Nuevo" at bounding box center [580, 333] width 69 height 21
click at [383, 262] on div "[DATE] 00:00:00" at bounding box center [386, 267] width 62 height 21
click at [385, 331] on div "Press SPACE to select this row." at bounding box center [386, 332] width 62 height 21
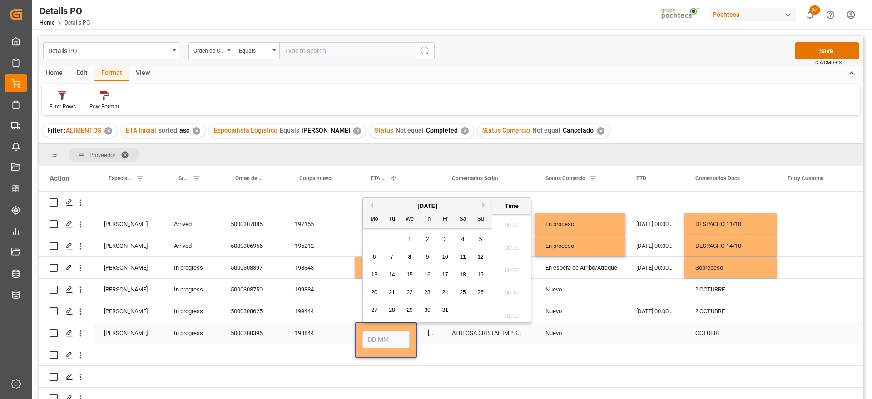
scroll to position [957, 0]
click at [441, 308] on div "31" at bounding box center [445, 310] width 11 height 11
type input "[DATE] 00:00"
click at [664, 340] on div "Press SPACE to select this row." at bounding box center [654, 332] width 59 height 21
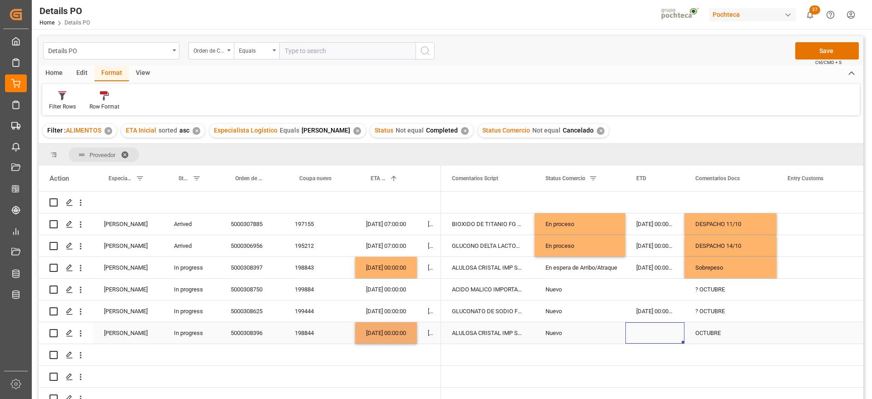
click at [739, 322] on div "OCTUBRE" at bounding box center [730, 332] width 92 height 21
click at [704, 333] on div "OCTUBRE" at bounding box center [730, 332] width 92 height 21
click at [694, 335] on input "OCTUBRE" at bounding box center [731, 338] width 78 height 17
type input "? OCTUBRE"
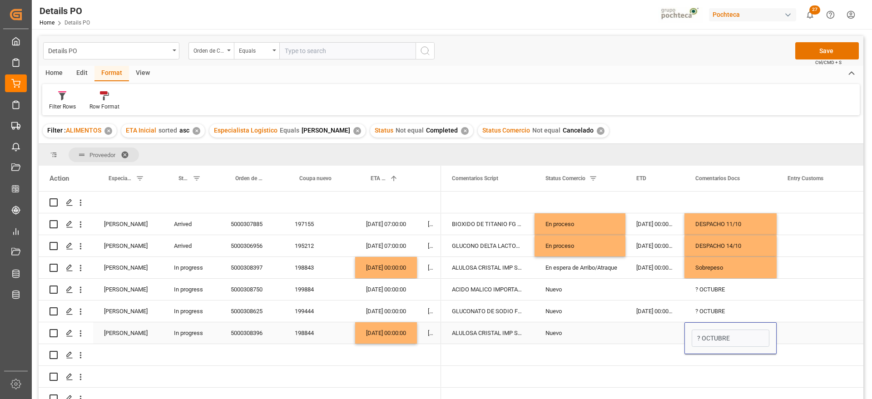
click at [802, 332] on div "Press SPACE to select this row." at bounding box center [822, 332] width 91 height 21
click at [824, 50] on button "Save" at bounding box center [827, 50] width 64 height 17
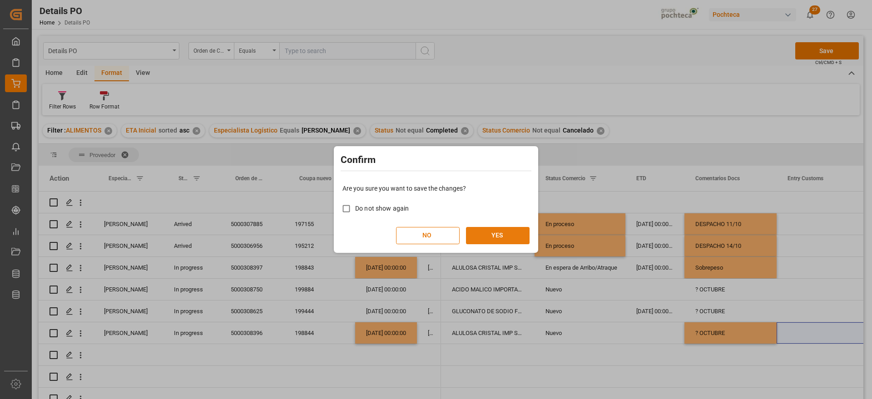
click at [515, 234] on button "YES" at bounding box center [498, 235] width 64 height 17
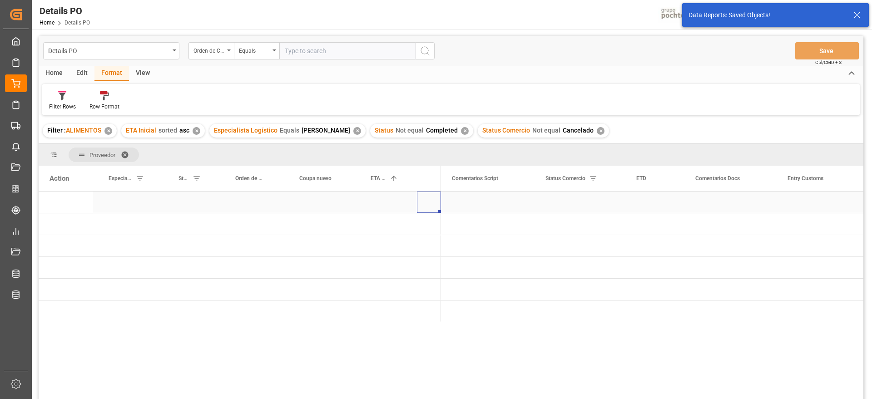
click at [417, 194] on div "Press SPACE to select this row." at bounding box center [429, 202] width 24 height 21
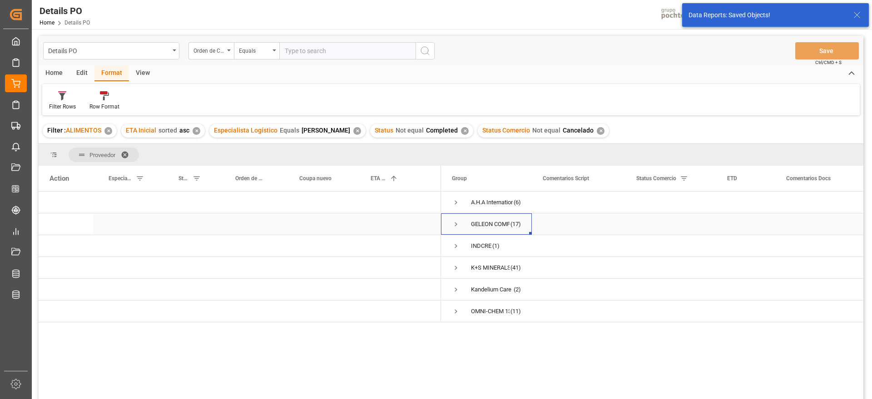
click at [455, 226] on span "Press SPACE to select this row." at bounding box center [456, 224] width 8 height 8
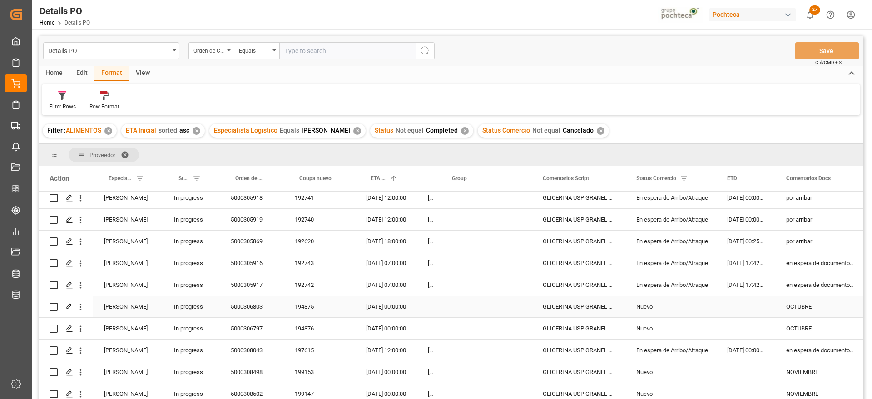
scroll to position [57, 0]
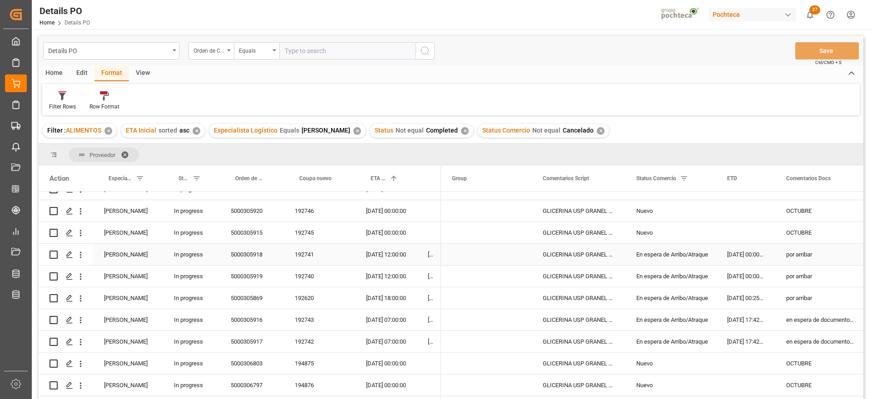
click at [675, 253] on div "En espera de Arribo/Atraque" at bounding box center [670, 254] width 69 height 21
click at [264, 251] on div "5000305918" at bounding box center [252, 254] width 64 height 21
click at [390, 254] on div "[DATE] 12:00:00" at bounding box center [386, 254] width 62 height 21
click at [674, 293] on div "En espera de Arribo/Atraque" at bounding box center [670, 298] width 69 height 21
click at [300, 296] on div "192620" at bounding box center [319, 298] width 71 height 21
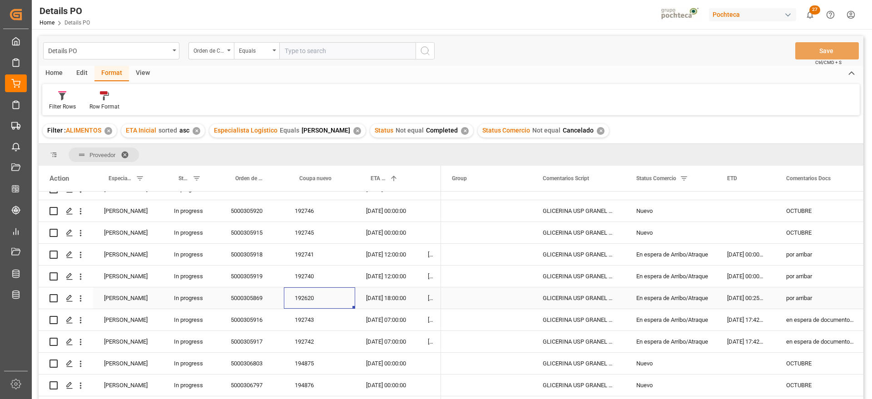
click at [691, 296] on div "En espera de Arribo/Atraque" at bounding box center [670, 298] width 69 height 21
click at [392, 303] on div "[DATE] 18:00:00" at bounding box center [386, 298] width 62 height 21
click at [237, 304] on div "5000305869" at bounding box center [252, 298] width 64 height 21
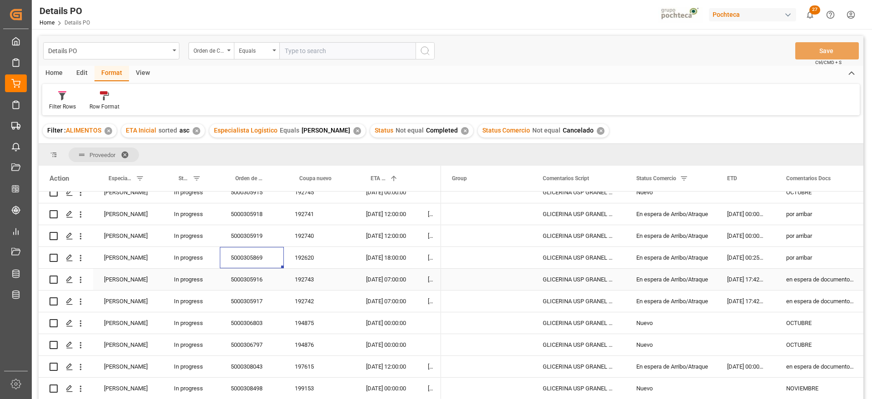
scroll to position [114, 0]
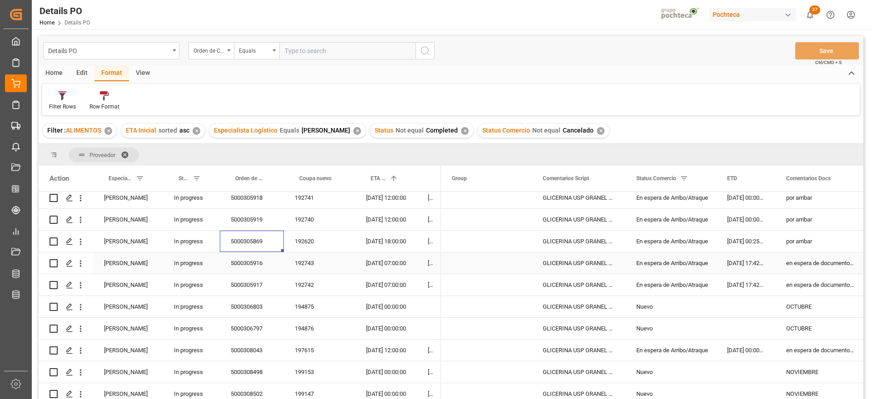
click at [305, 263] on div "192743" at bounding box center [319, 263] width 71 height 21
click at [247, 258] on div "5000305916" at bounding box center [252, 263] width 64 height 21
click at [765, 303] on div "Press SPACE to select this row." at bounding box center [745, 306] width 59 height 21
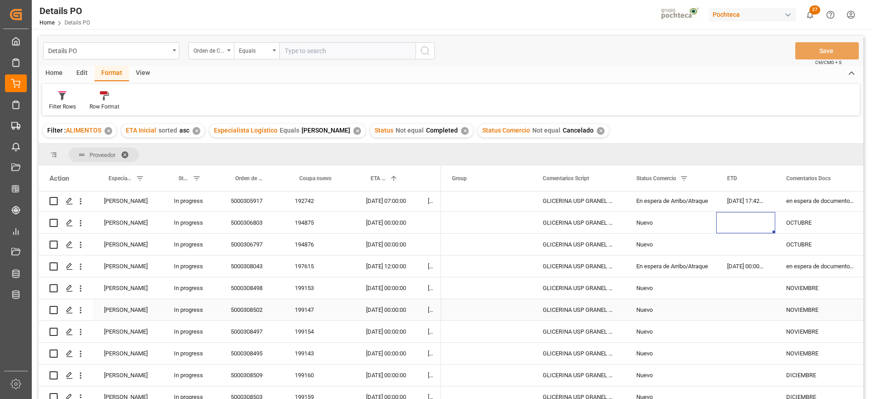
scroll to position [170, 0]
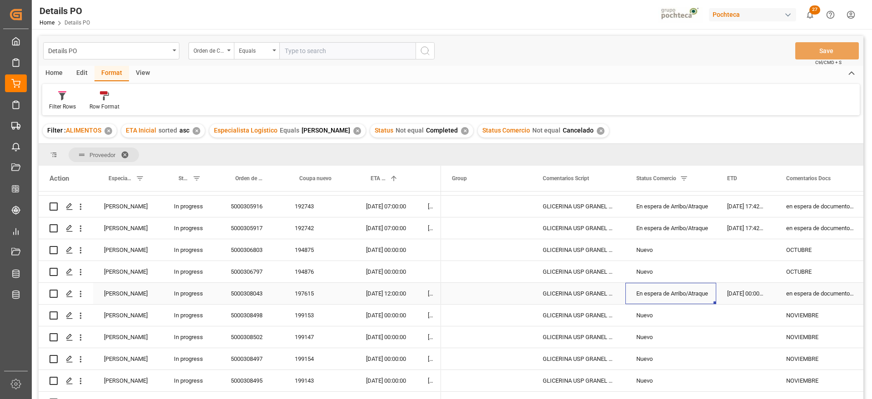
click at [659, 293] on div "En espera de Arribo/Atraque" at bounding box center [670, 293] width 69 height 21
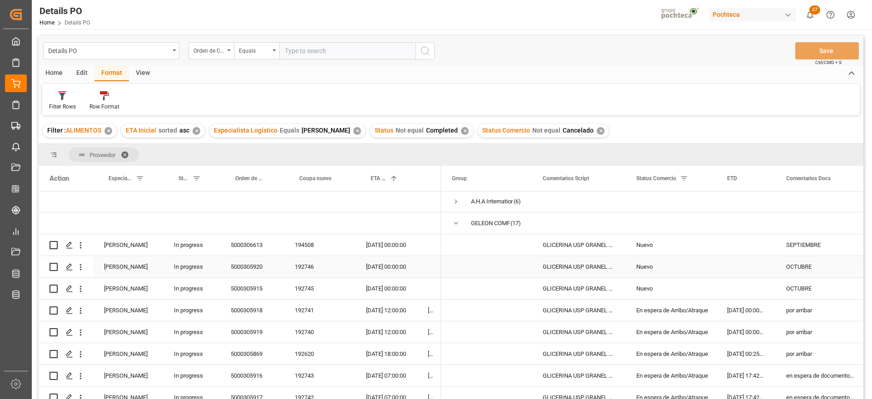
scroll to position [0, 0]
click at [454, 225] on span "Press SPACE to select this row." at bounding box center [456, 224] width 8 height 8
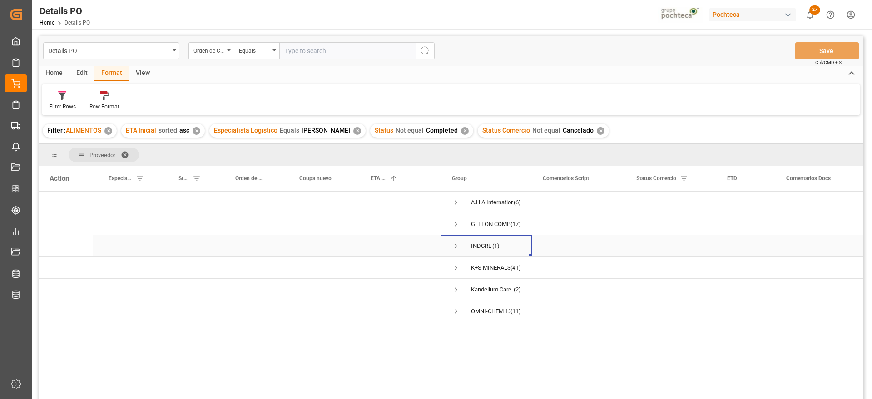
click at [450, 247] on div "INDCRE (1)" at bounding box center [486, 245] width 91 height 21
click at [456, 245] on span "Press SPACE to select this row." at bounding box center [456, 246] width 8 height 8
click at [615, 268] on div "COCOA NATURAL PV1 SAC 25 KG (69971) COCOA ALCALINA PV4 SAC 25 KG (69941) COCOA …" at bounding box center [579, 267] width 94 height 21
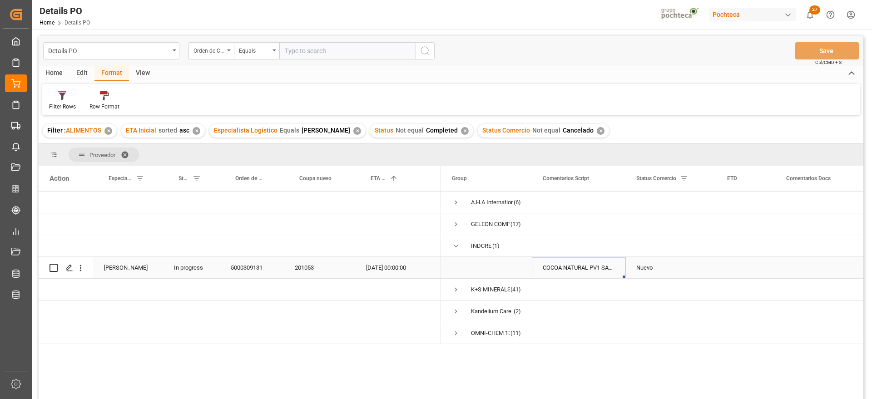
click at [245, 267] on div "5000309131" at bounding box center [252, 267] width 64 height 21
click at [296, 268] on div "201053" at bounding box center [319, 267] width 71 height 21
click at [574, 273] on div "COCOA NATURAL PV1 SAC 25 KG (69971) COCOA ALCALINA PV4 SAC 25 KG (69941) COCOA …" at bounding box center [579, 267] width 94 height 21
click at [295, 266] on div "201053" at bounding box center [319, 267] width 71 height 21
click at [240, 263] on div "5000309131" at bounding box center [252, 267] width 64 height 21
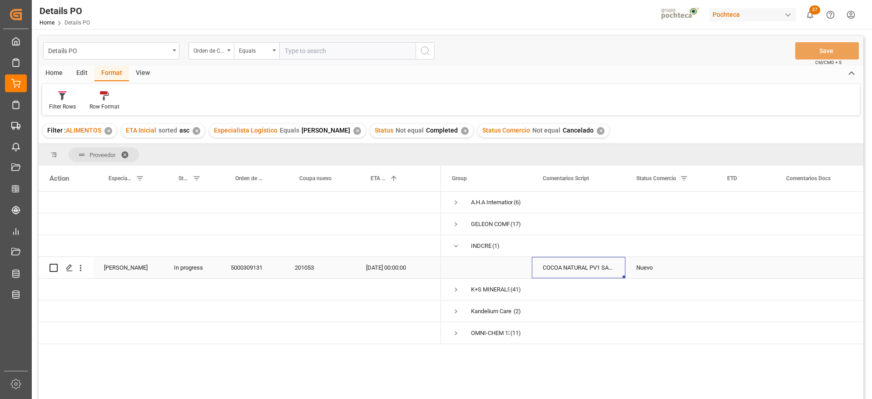
click at [594, 270] on div "COCOA NATURAL PV1 SAC 25 KG (69971) COCOA ALCALINA PV4 SAC 25 KG (69941) COCOA …" at bounding box center [579, 267] width 94 height 21
click at [509, 287] on div "K+S MINERALS AND AGRICULTURE GMBH" at bounding box center [490, 289] width 39 height 21
click at [456, 243] on span "Press SPACE to select this row." at bounding box center [456, 246] width 8 height 8
click at [455, 268] on span "Press SPACE to select this row." at bounding box center [456, 268] width 8 height 8
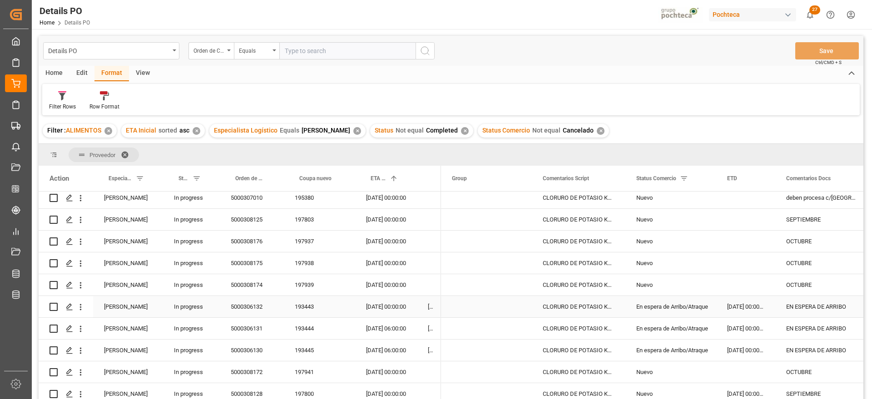
scroll to position [170, 0]
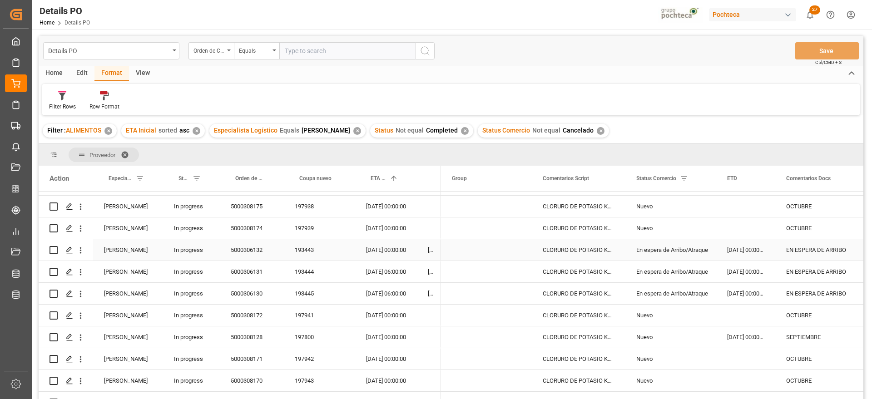
click at [753, 243] on div "[DATE] 00:00:00" at bounding box center [745, 249] width 59 height 21
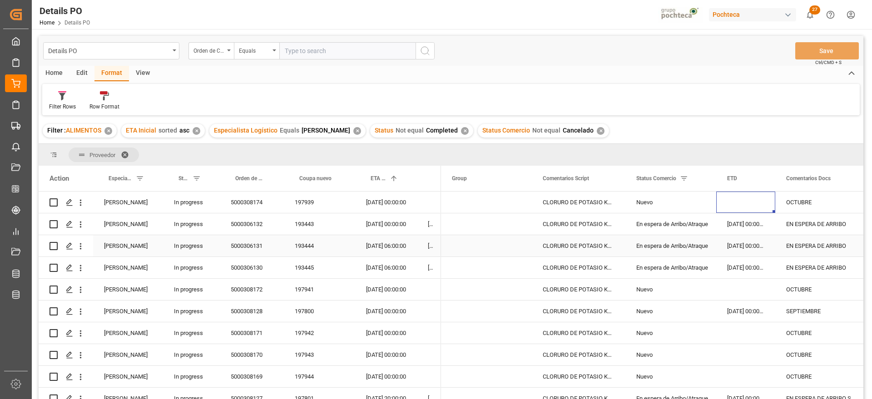
scroll to position [174, 0]
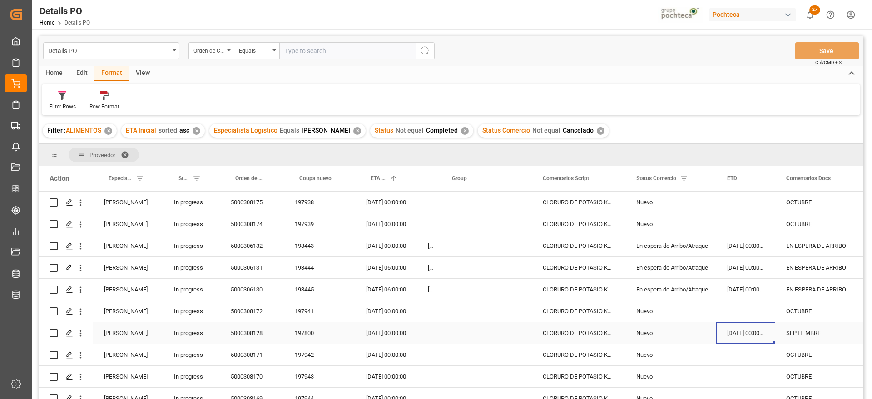
click at [293, 331] on div "197800" at bounding box center [319, 332] width 71 height 21
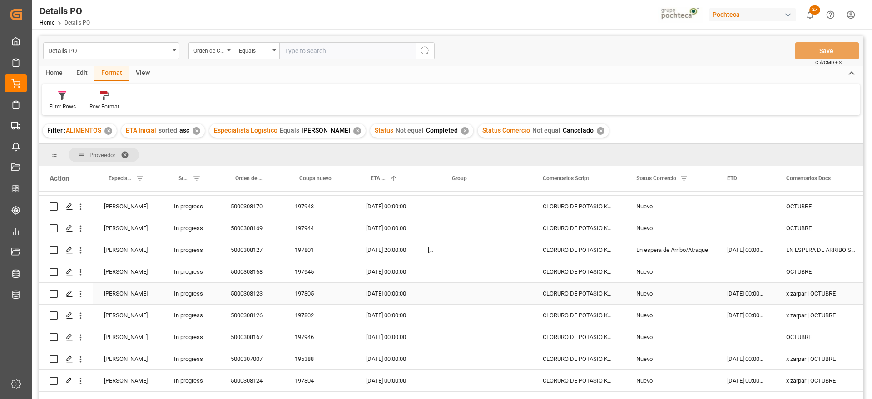
scroll to position [288, 0]
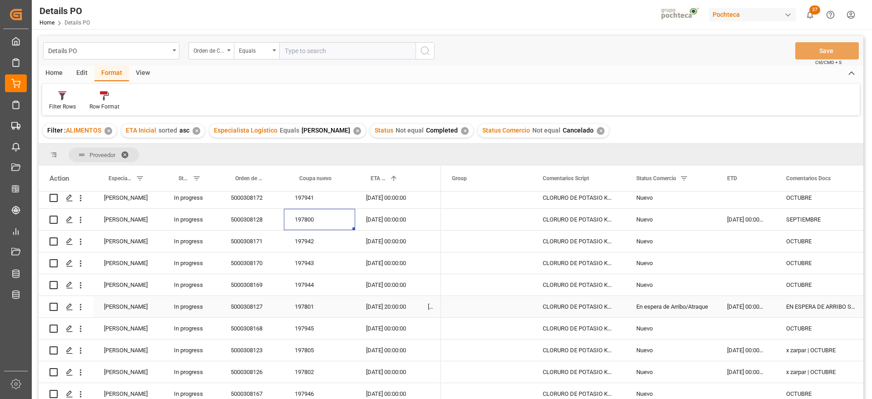
click at [753, 301] on div "[DATE] 00:00:00" at bounding box center [745, 306] width 59 height 21
click at [748, 218] on div "[DATE] 00:00:00" at bounding box center [745, 219] width 59 height 21
click at [758, 349] on div "[DATE] 00:00:00" at bounding box center [745, 350] width 59 height 21
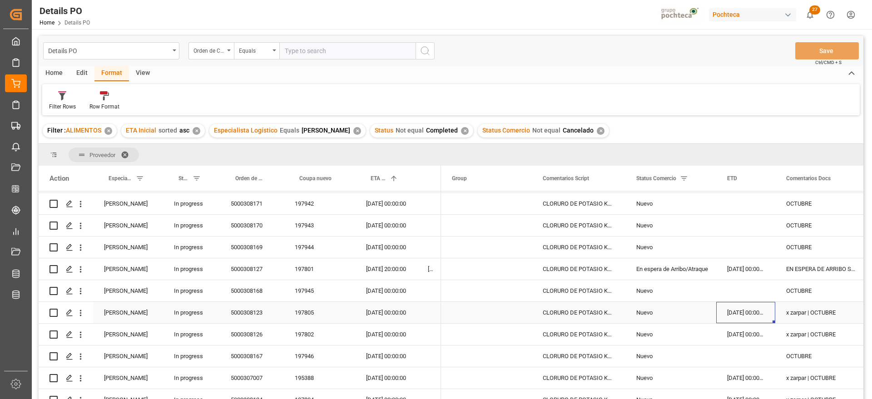
scroll to position [345, 0]
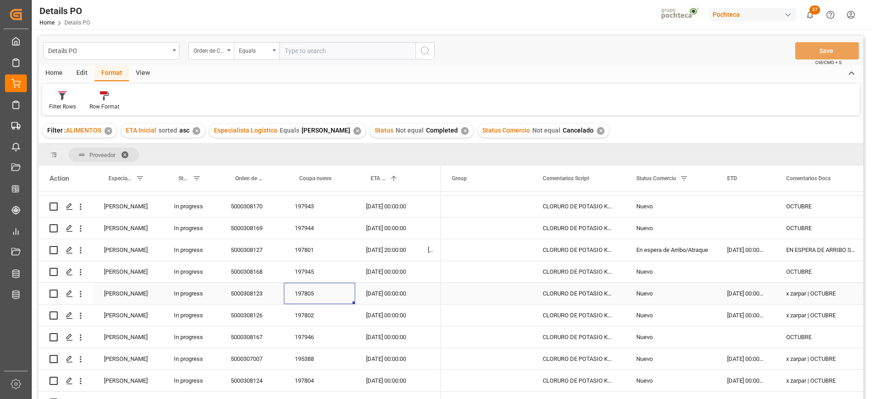
click at [304, 291] on div "197805" at bounding box center [319, 293] width 71 height 21
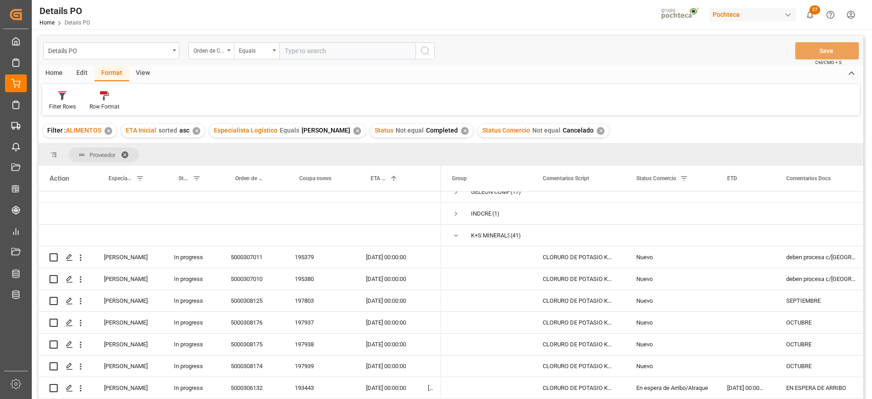
scroll to position [4, 0]
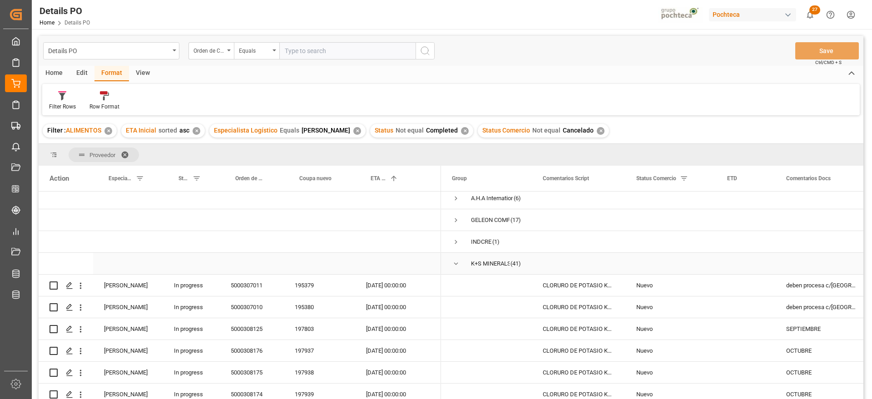
click at [458, 263] on span "Press SPACE to select this row." at bounding box center [456, 264] width 8 height 8
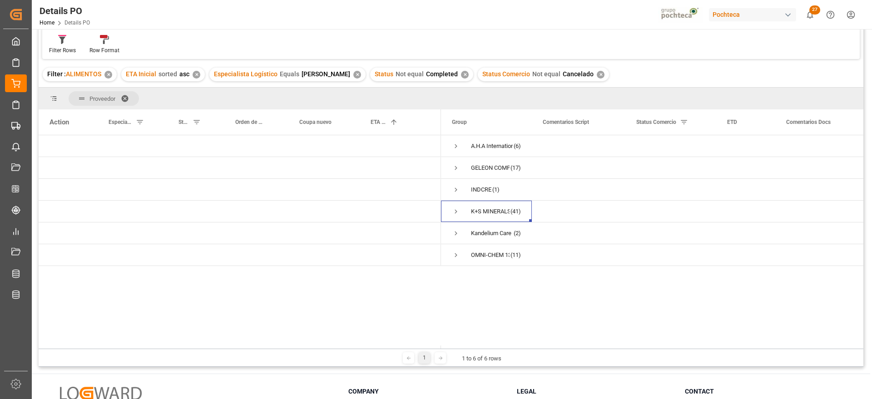
scroll to position [57, 0]
click at [456, 233] on span "Press SPACE to select this row." at bounding box center [456, 233] width 8 height 8
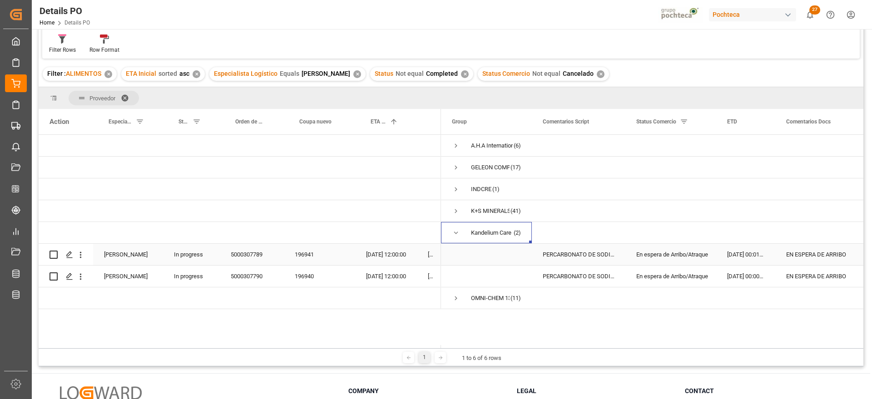
click at [237, 259] on div "5000307789" at bounding box center [252, 254] width 64 height 21
